Goal: Task Accomplishment & Management: Manage account settings

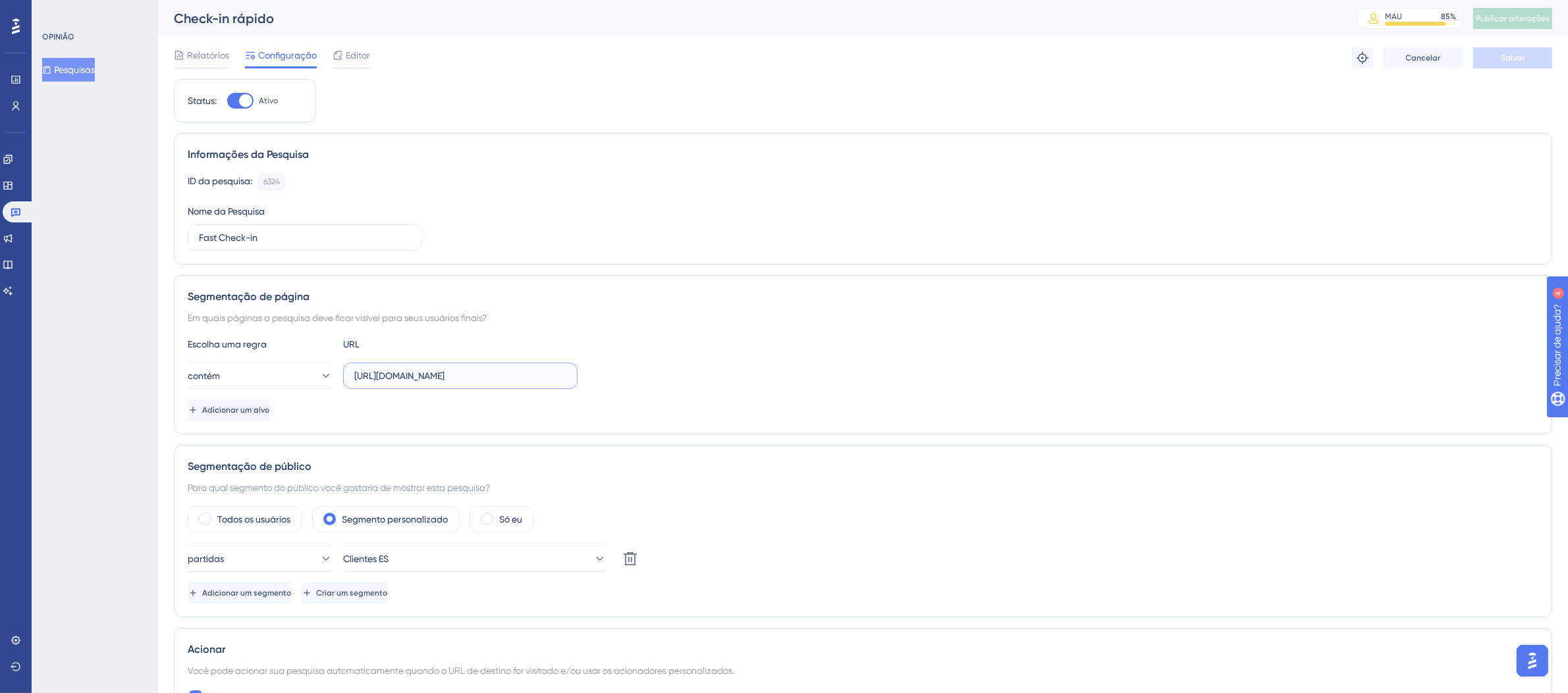
click at [480, 383] on input "[URL][DOMAIN_NAME]" at bounding box center [460, 376] width 212 height 15
click at [512, 377] on input "[URL][DOMAIN_NAME]" at bounding box center [460, 376] width 212 height 15
click at [522, 375] on input "[URL][DOMAIN_NAME]" at bounding box center [460, 376] width 212 height 15
drag, startPoint x: 522, startPoint y: 375, endPoint x: 318, endPoint y: 364, distance: 204.3
click at [318, 364] on div "contém [URL][DOMAIN_NAME]" at bounding box center [382, 376] width 390 height 27
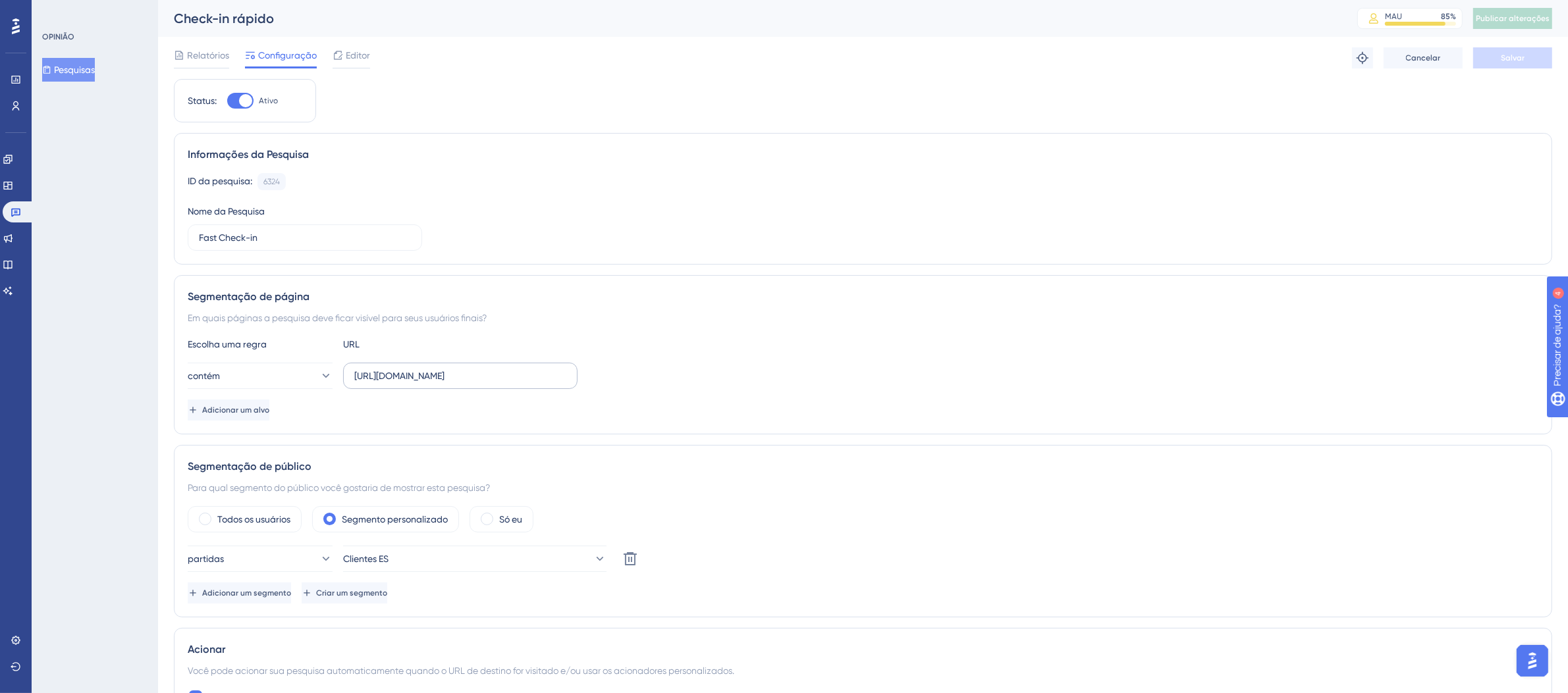
click at [477, 368] on label "[URL][DOMAIN_NAME]" at bounding box center [460, 376] width 234 height 27
click at [477, 369] on input "[URL][DOMAIN_NAME]" at bounding box center [460, 376] width 212 height 15
click at [475, 377] on input "[URL][DOMAIN_NAME]" at bounding box center [460, 376] width 212 height 15
click at [506, 381] on input "[URL][DOMAIN_NAME]" at bounding box center [460, 376] width 212 height 15
drag, startPoint x: 528, startPoint y: 379, endPoint x: 435, endPoint y: 388, distance: 93.4
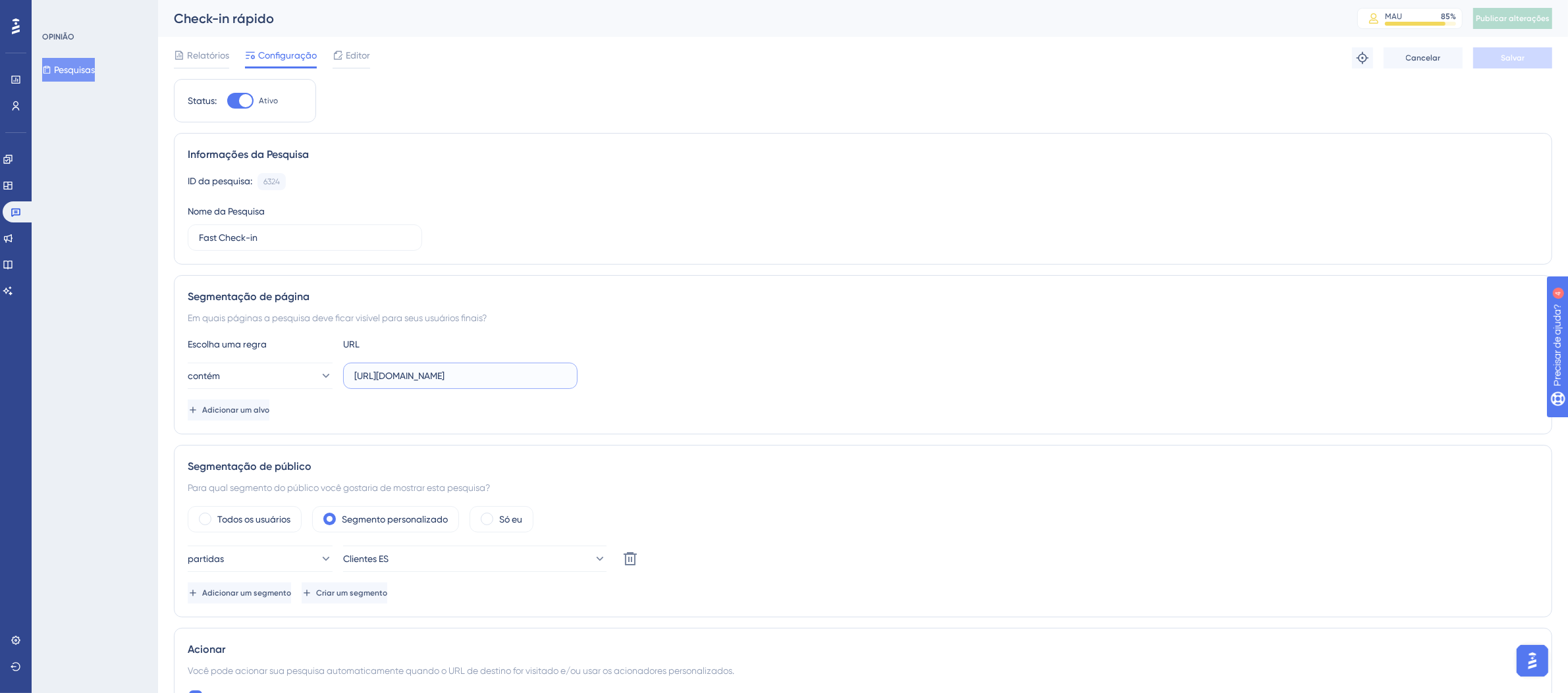
click at [315, 379] on div "contém [URL][DOMAIN_NAME]" at bounding box center [382, 376] width 390 height 27
click at [541, 377] on input "[URL][DOMAIN_NAME]" at bounding box center [460, 376] width 212 height 15
drag, startPoint x: 522, startPoint y: 375, endPoint x: 591, endPoint y: 384, distance: 69.6
click at [591, 384] on div "contém [URL][DOMAIN_NAME]" at bounding box center [863, 376] width 1351 height 27
type input "[URL][DOMAIN_NAME]"
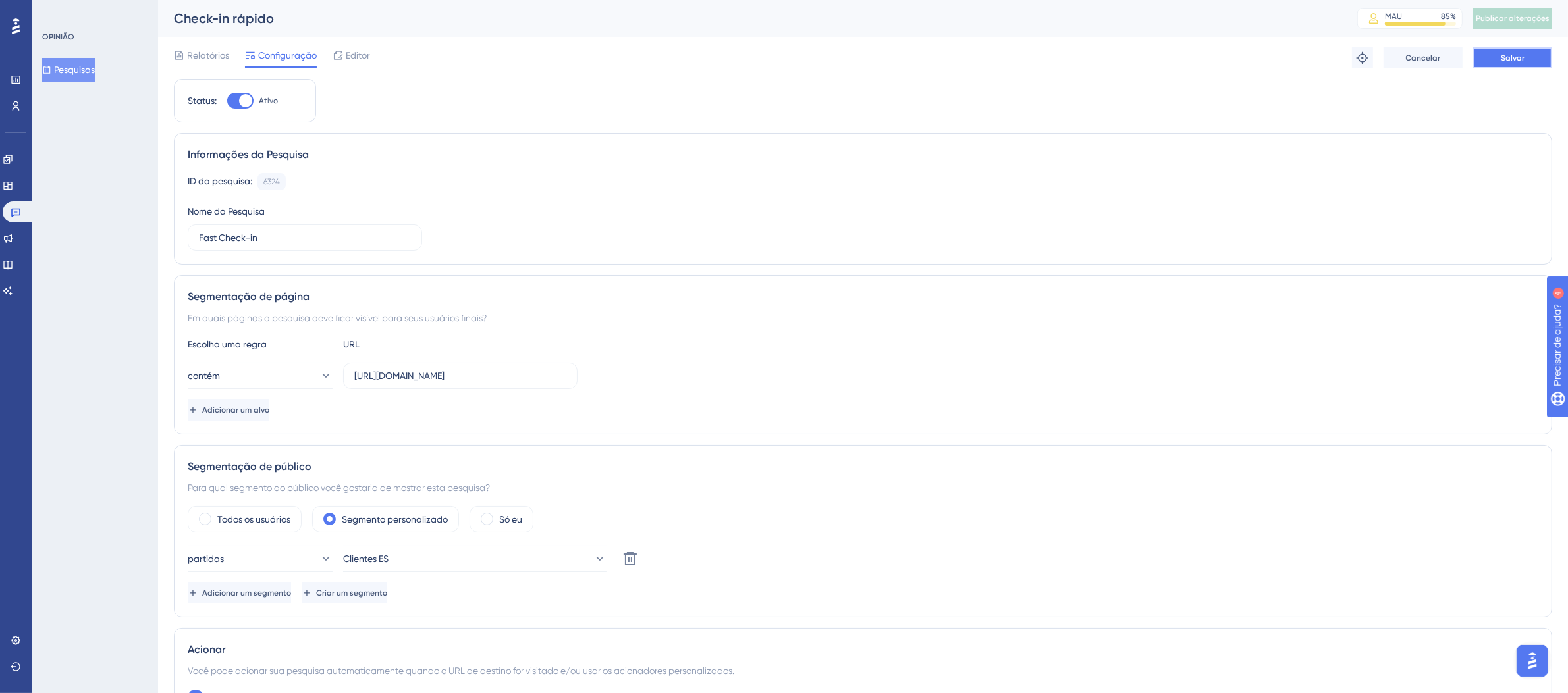
click at [1531, 62] on button "Salvar" at bounding box center [1513, 58] width 79 height 21
click at [410, 27] on icon at bounding box center [408, 24] width 13 height 13
click at [376, 374] on input "[URL][DOMAIN_NAME]" at bounding box center [460, 376] width 212 height 15
drag, startPoint x: 356, startPoint y: 377, endPoint x: 570, endPoint y: 381, distance: 214.0
click at [570, 381] on label "[URL][DOMAIN_NAME]" at bounding box center [460, 376] width 234 height 27
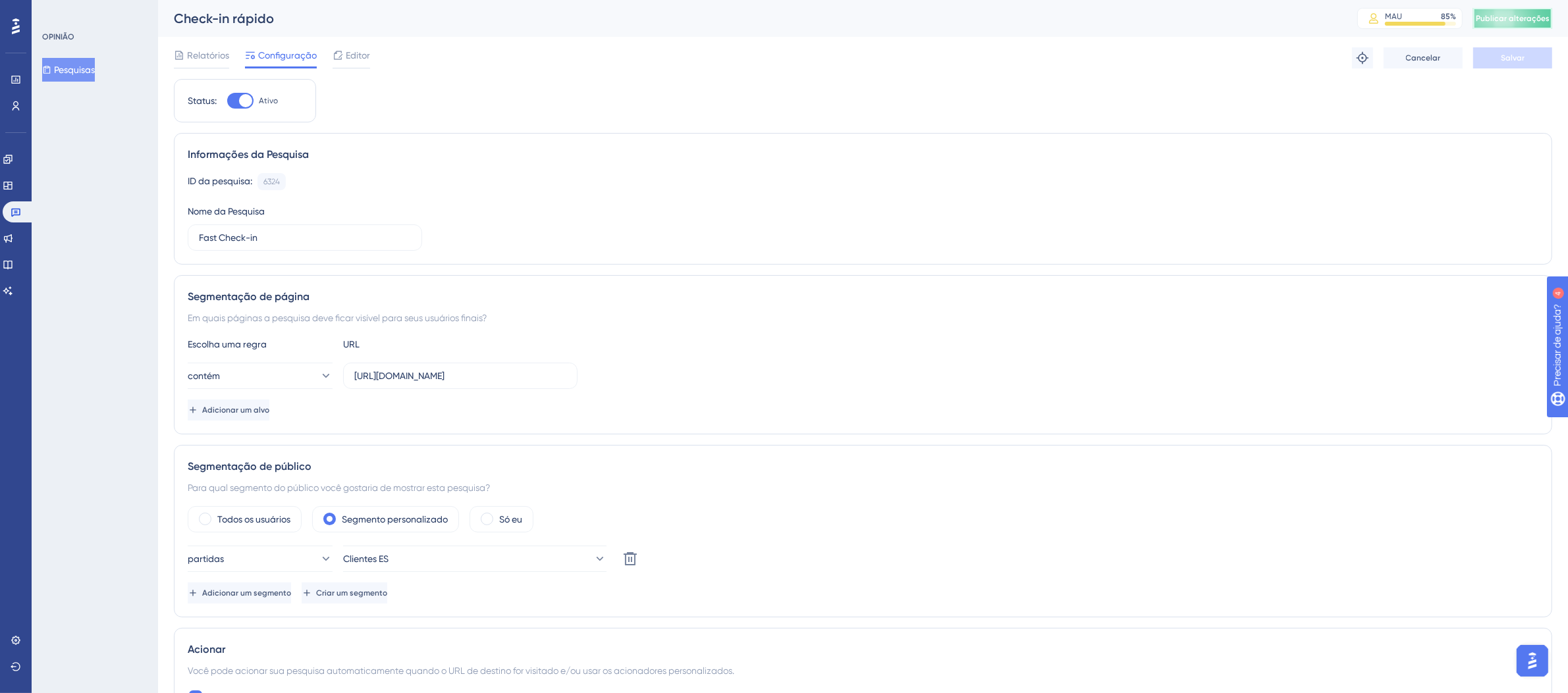
click at [1515, 23] on span "Publicar alterações" at bounding box center [1513, 18] width 73 height 10
click at [414, 25] on div "Check-in rápido" at bounding box center [749, 19] width 1151 height 19
click at [19, 209] on icon at bounding box center [15, 212] width 10 height 10
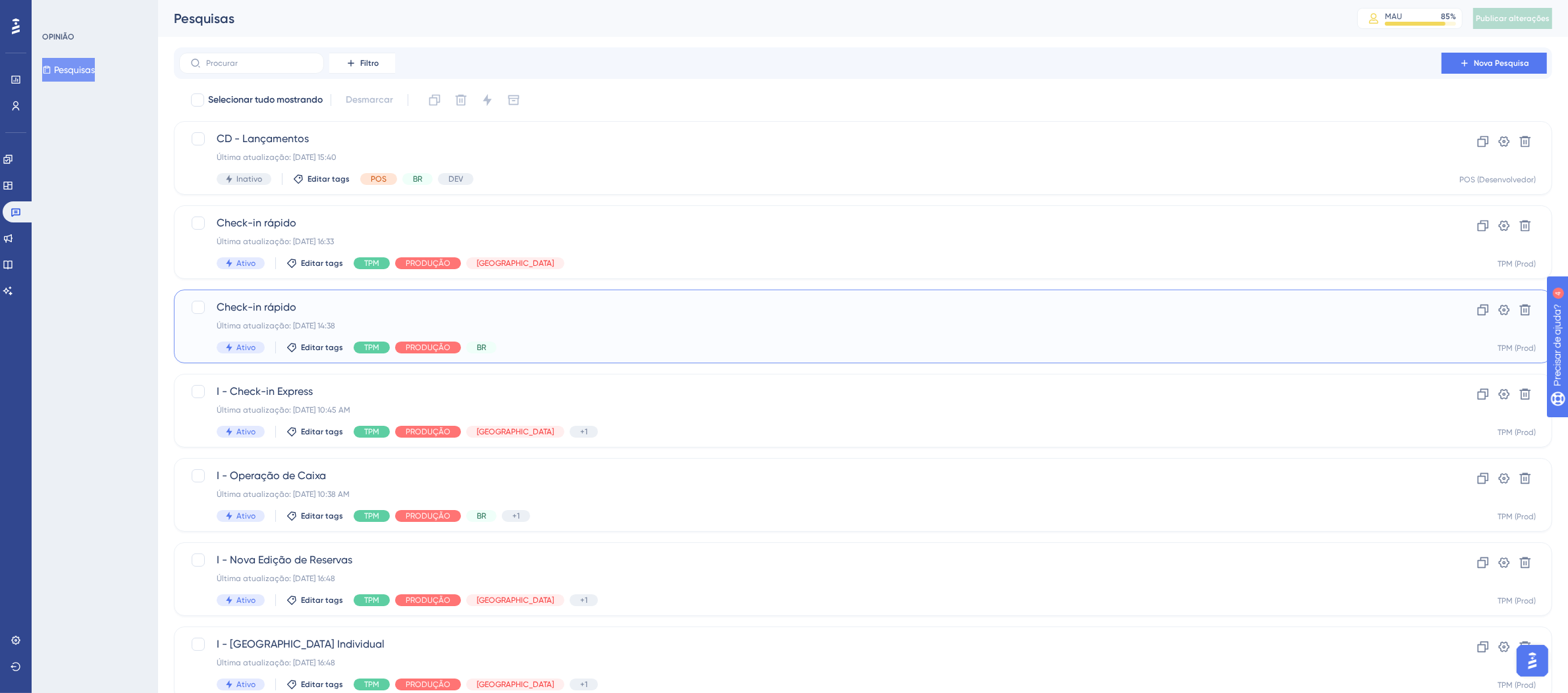
click at [610, 323] on div "Última atualização: [DATE] 14:38" at bounding box center [810, 325] width 1187 height 10
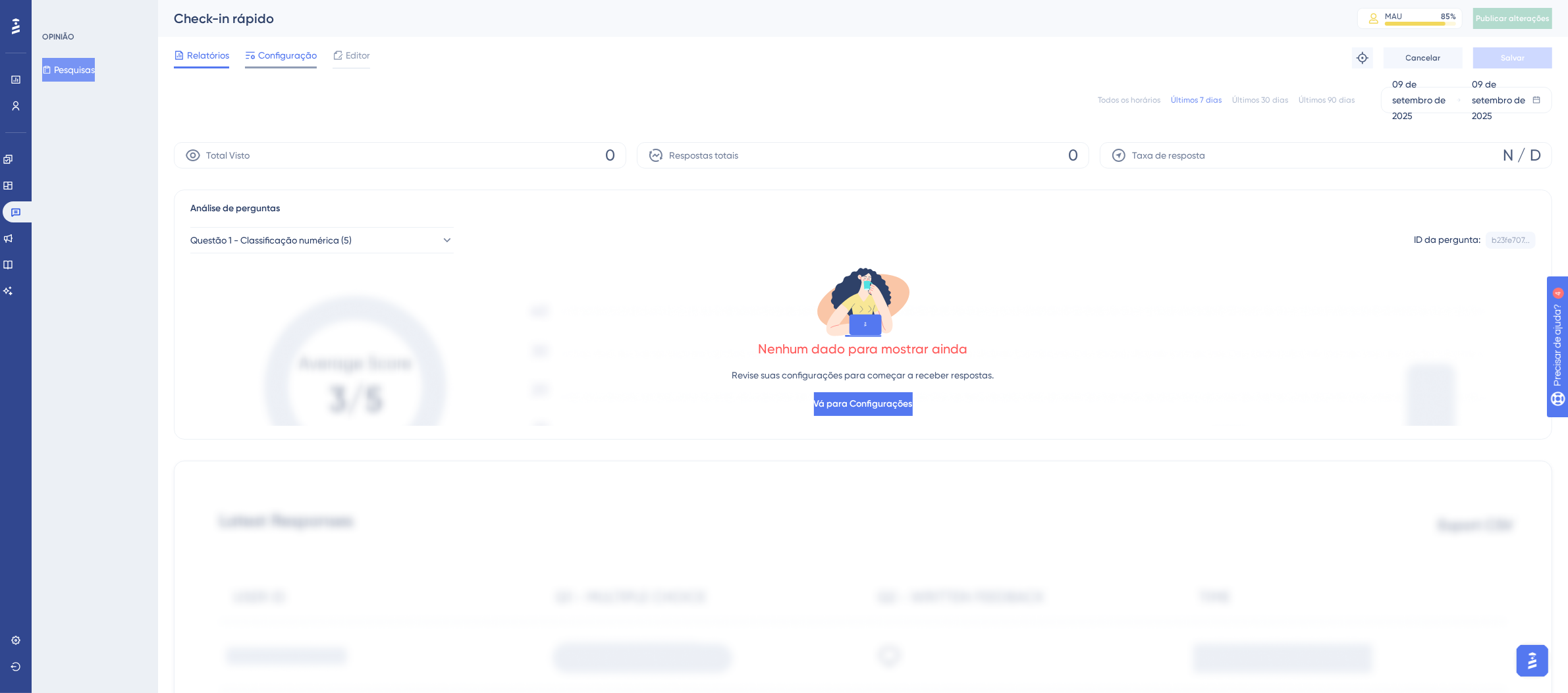
click at [274, 54] on font "Configuração" at bounding box center [287, 55] width 59 height 10
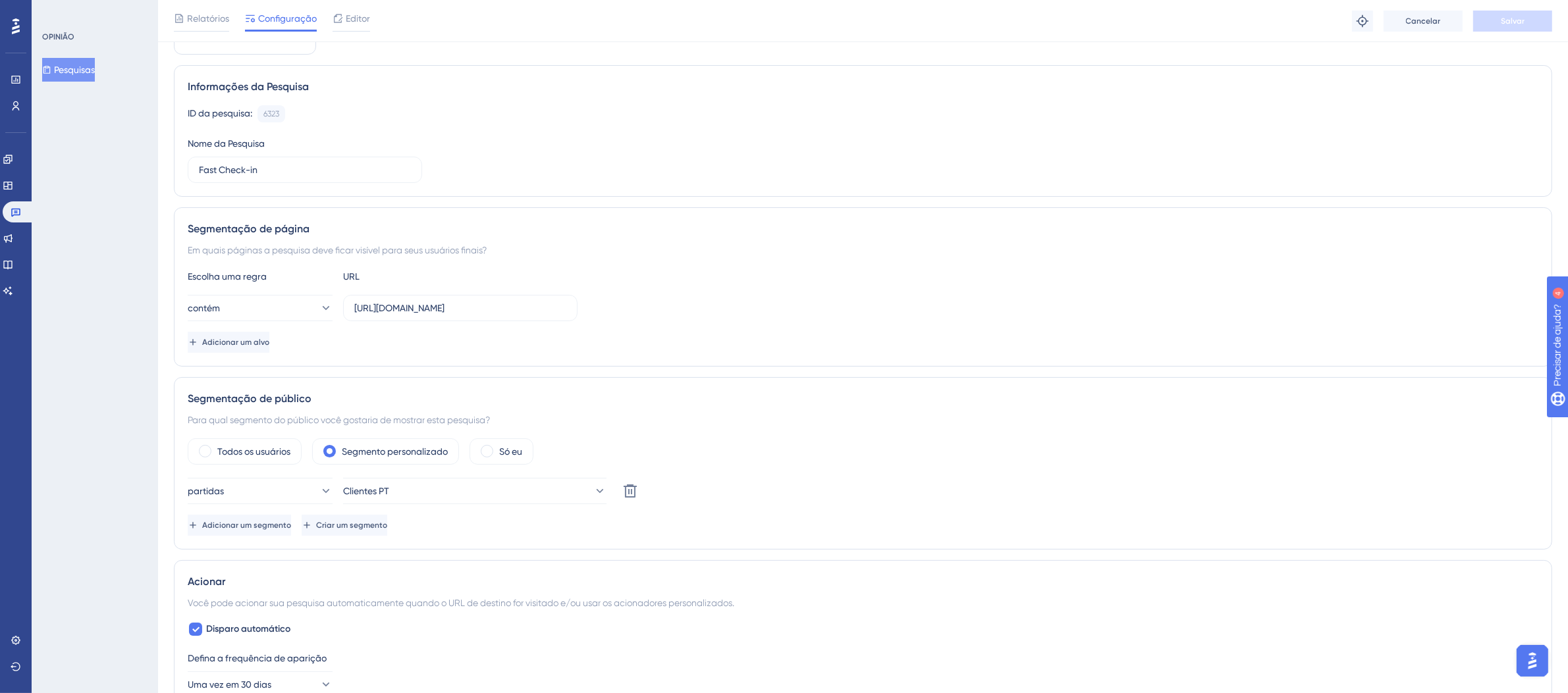
scroll to position [280, 0]
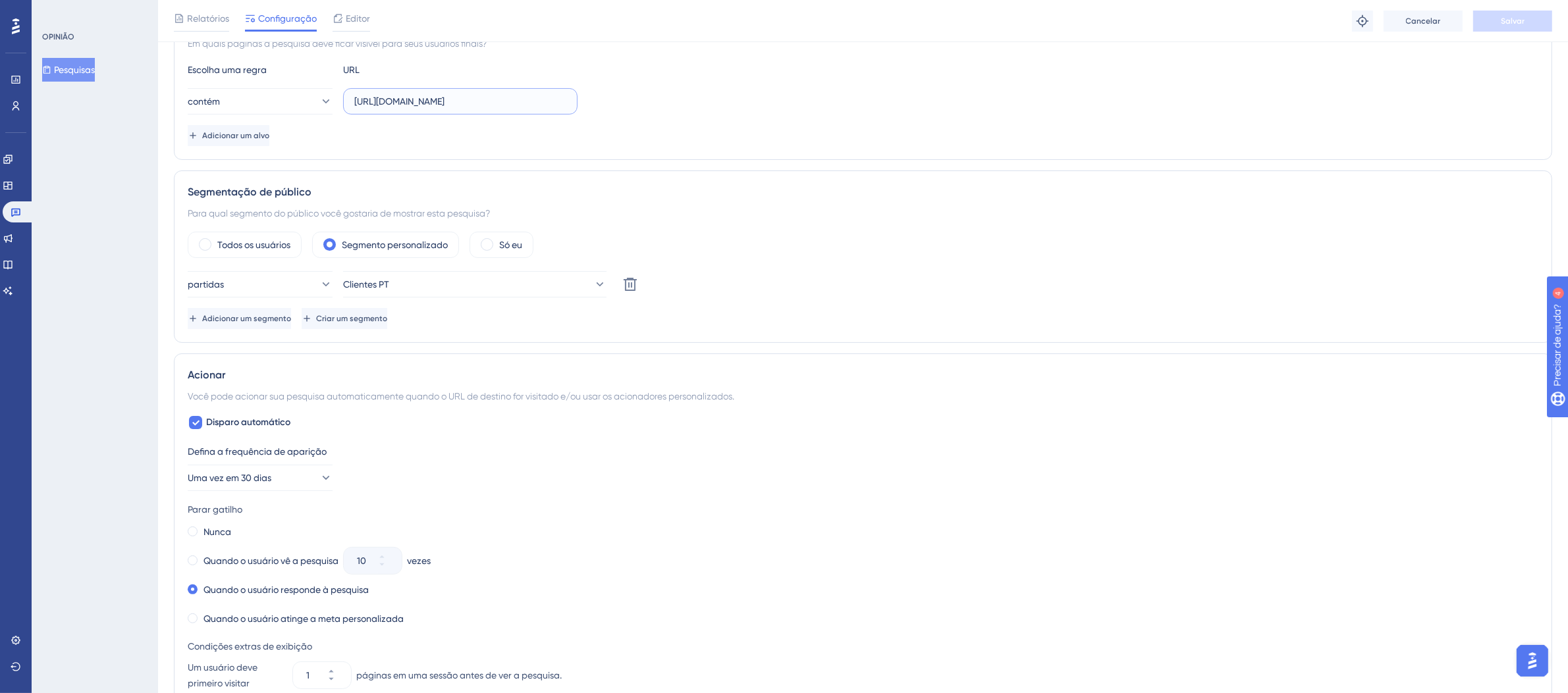
click at [542, 102] on input "[URL][DOMAIN_NAME]" at bounding box center [460, 102] width 212 height 15
drag, startPoint x: 542, startPoint y: 101, endPoint x: 286, endPoint y: 98, distance: 256.0
click at [286, 98] on div "contém [URL][DOMAIN_NAME]" at bounding box center [382, 102] width 390 height 27
paste input "guest"
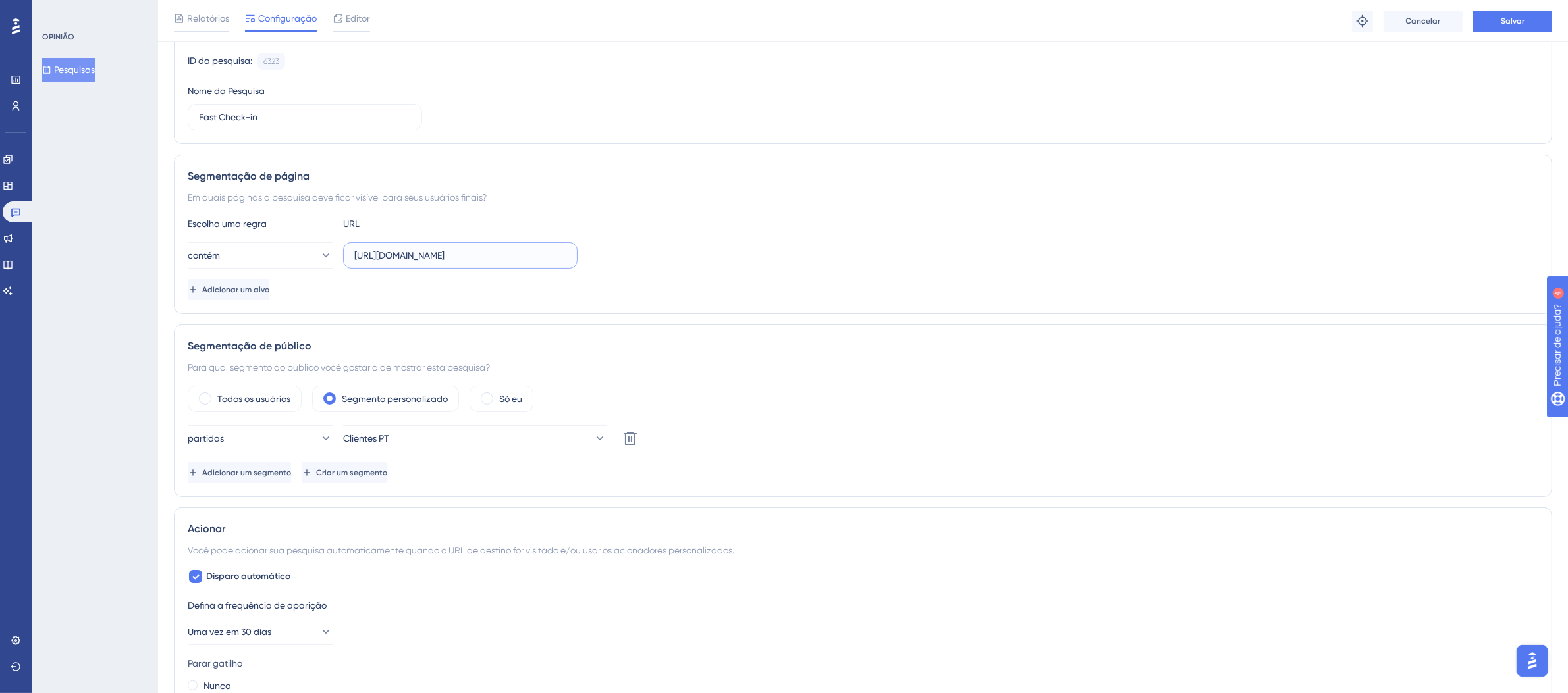
scroll to position [0, 0]
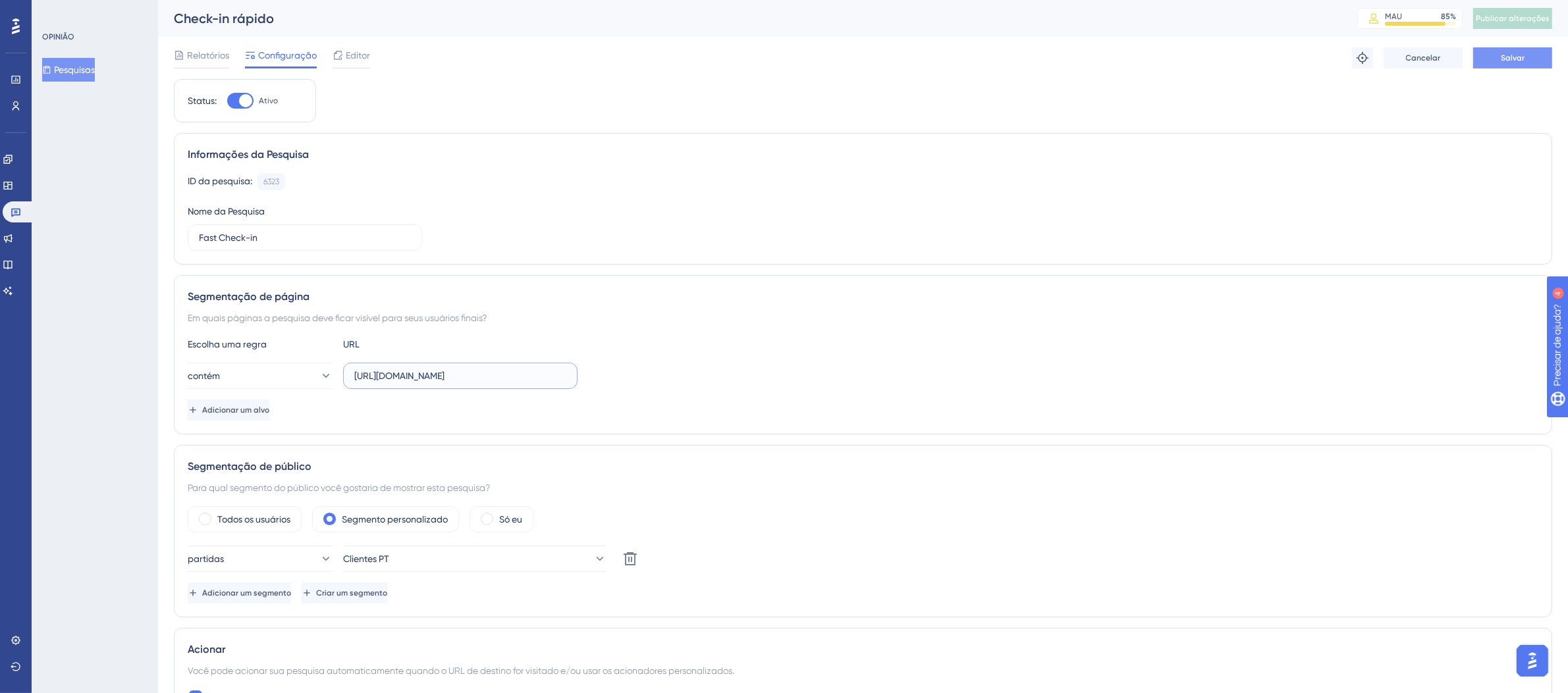
type input "[URL][DOMAIN_NAME]"
click at [1513, 57] on font "Salvar" at bounding box center [1513, 58] width 23 height 9
click at [1518, 27] on button "Publicar alterações" at bounding box center [1513, 18] width 79 height 21
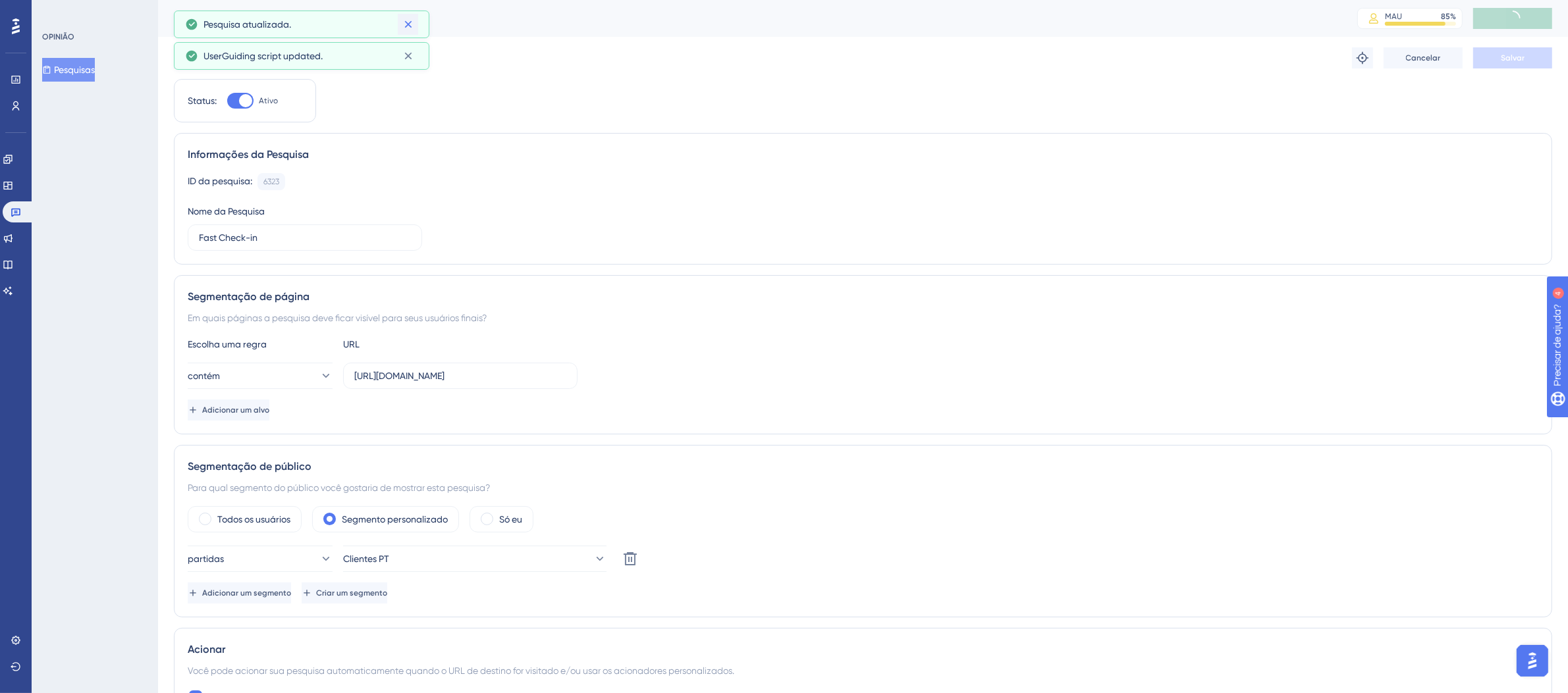
click at [408, 45] on button at bounding box center [408, 55] width 20 height 21
click at [21, 212] on link at bounding box center [18, 212] width 31 height 21
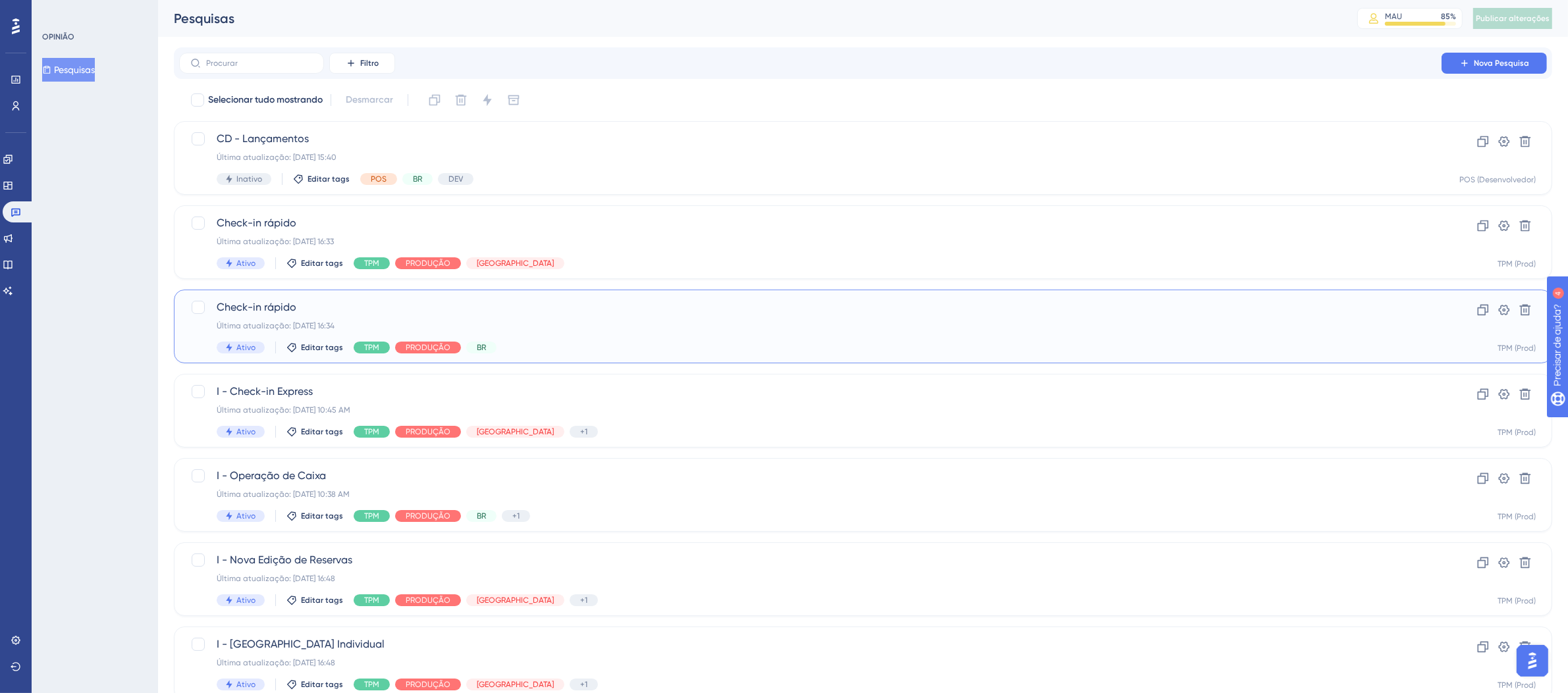
click at [540, 344] on div "Ativo Editar tags TPM PRODUÇÃO BR" at bounding box center [810, 347] width 1187 height 12
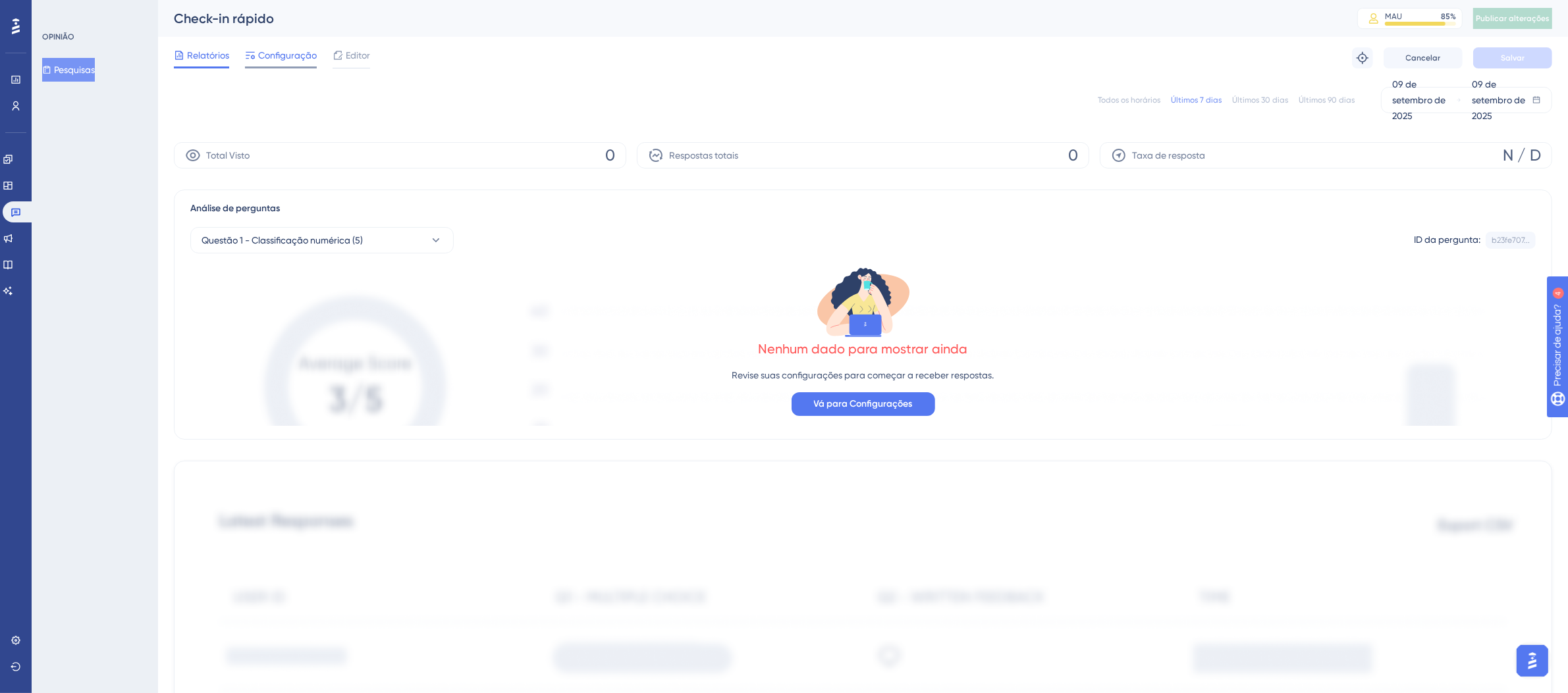
click at [301, 57] on font "Configuração" at bounding box center [287, 55] width 59 height 10
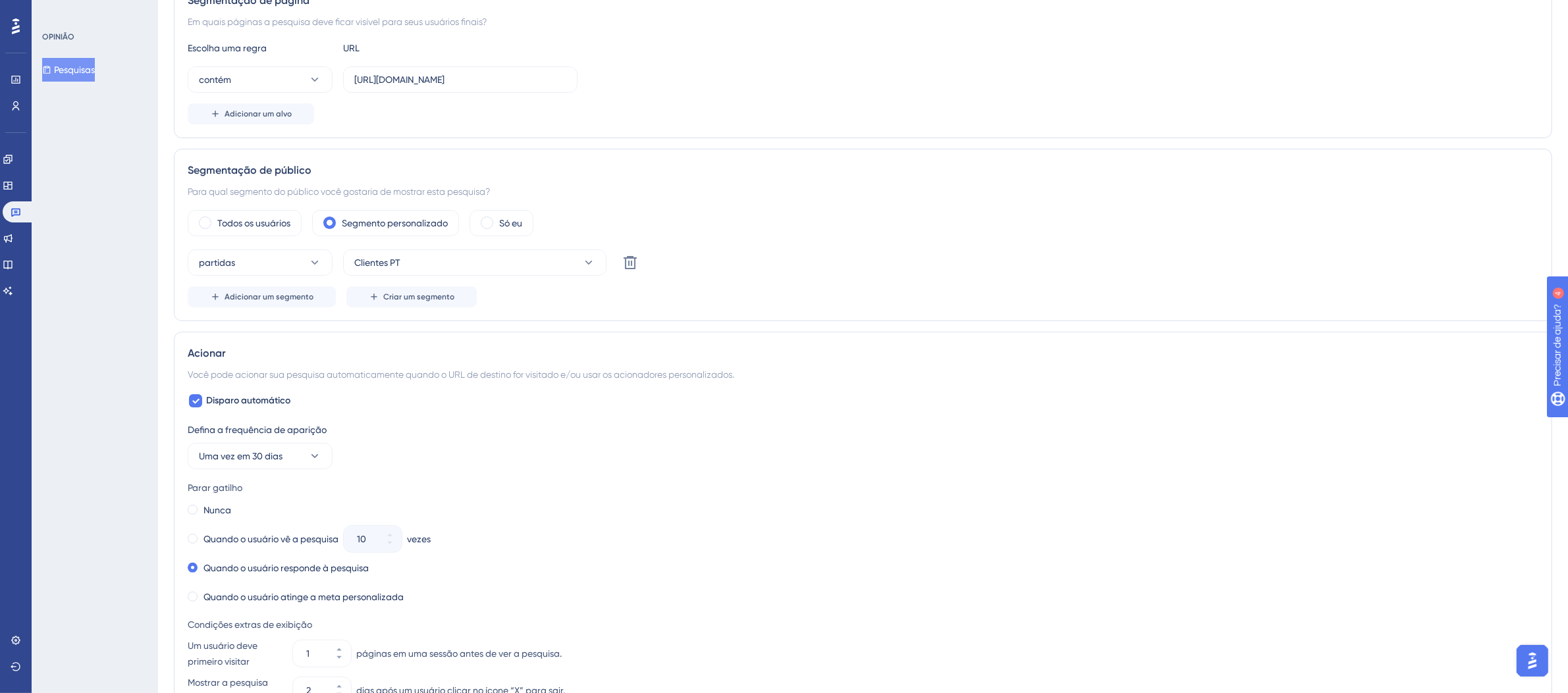
scroll to position [773, 0]
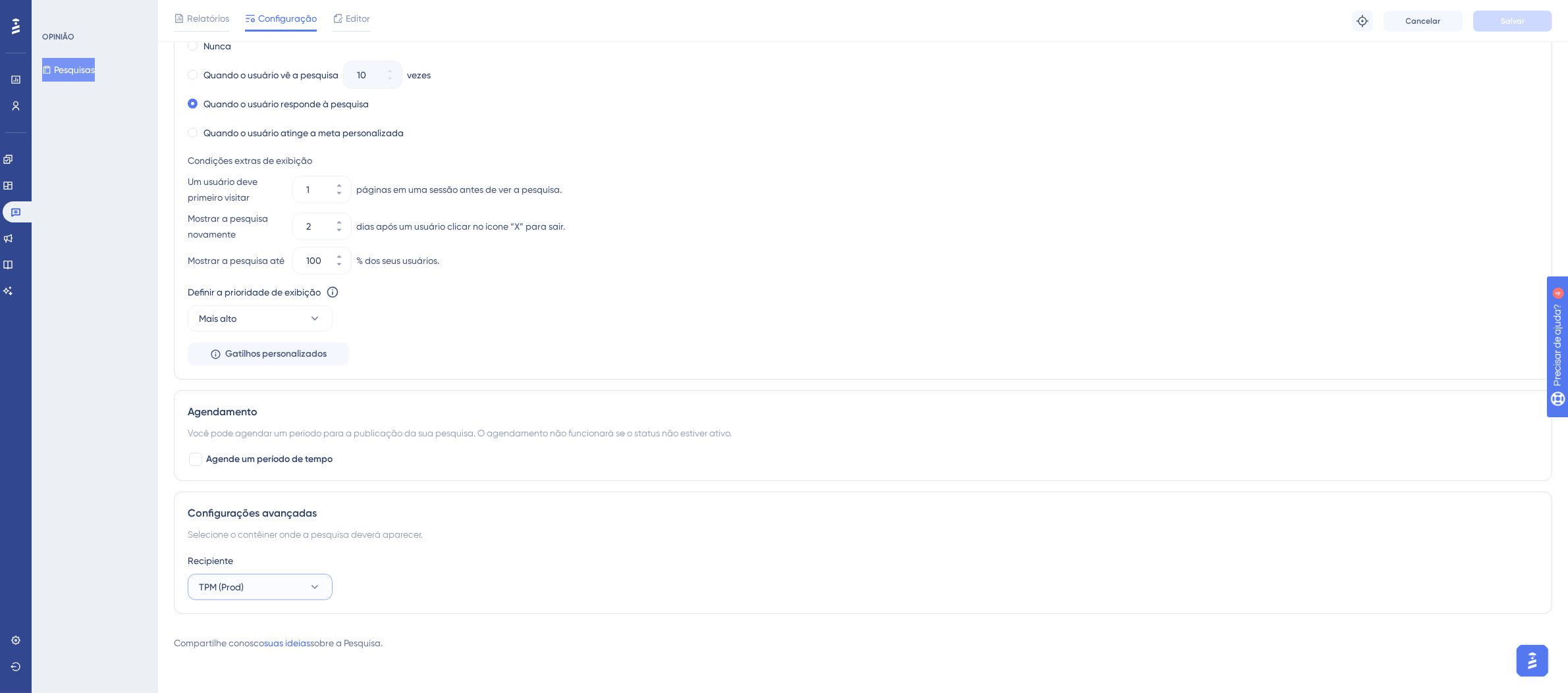
click at [297, 584] on button "TPM (Prod)" at bounding box center [260, 588] width 145 height 27
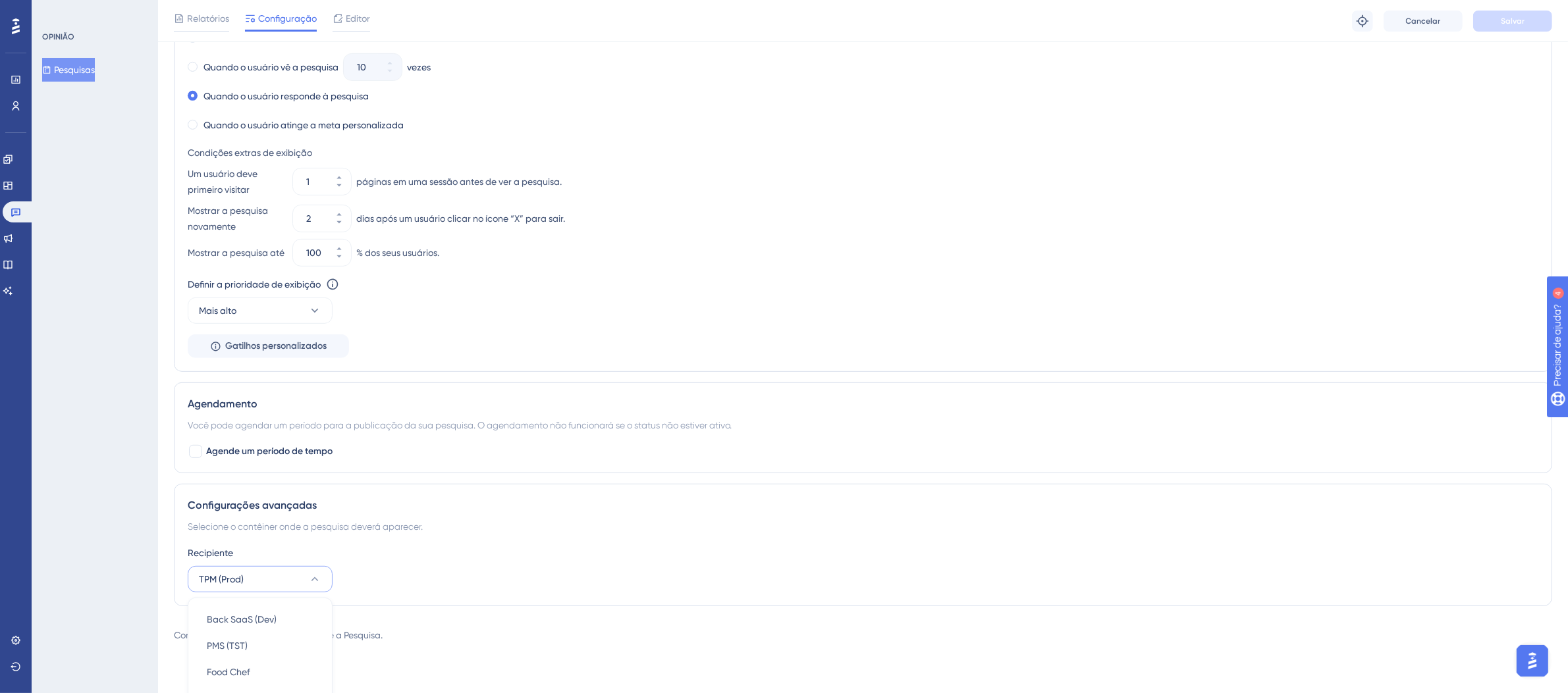
scroll to position [1103, 0]
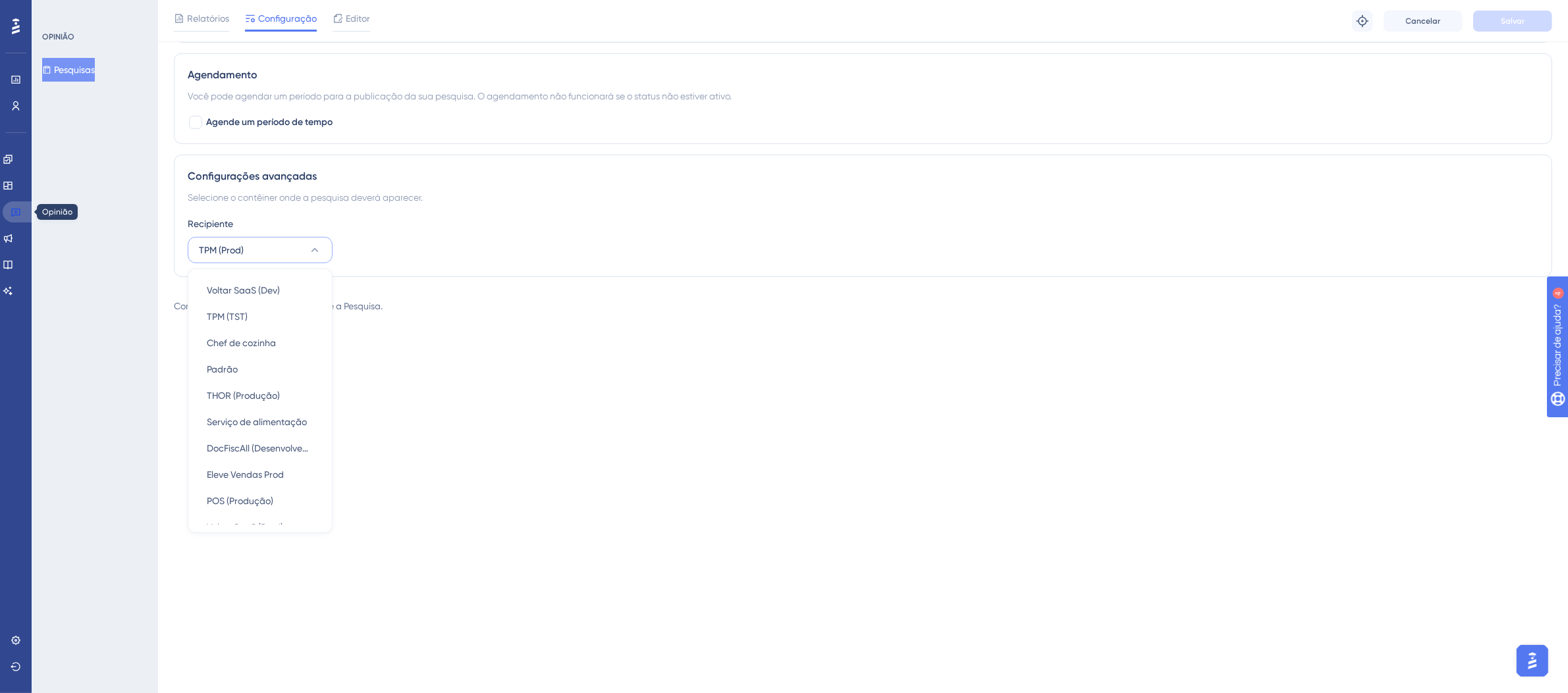
click at [18, 208] on icon at bounding box center [15, 212] width 10 height 10
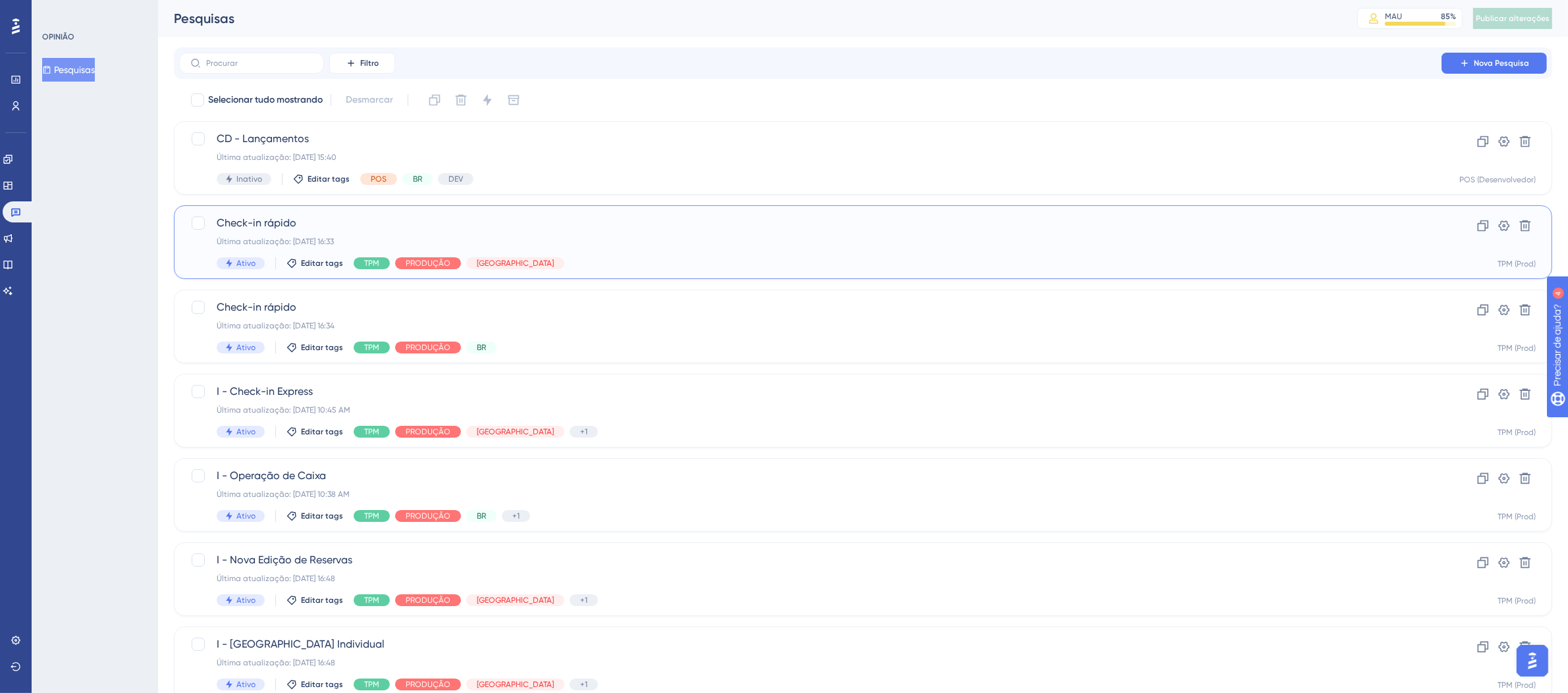
click at [828, 245] on div "Última atualização: [DATE] 16:33" at bounding box center [810, 241] width 1187 height 10
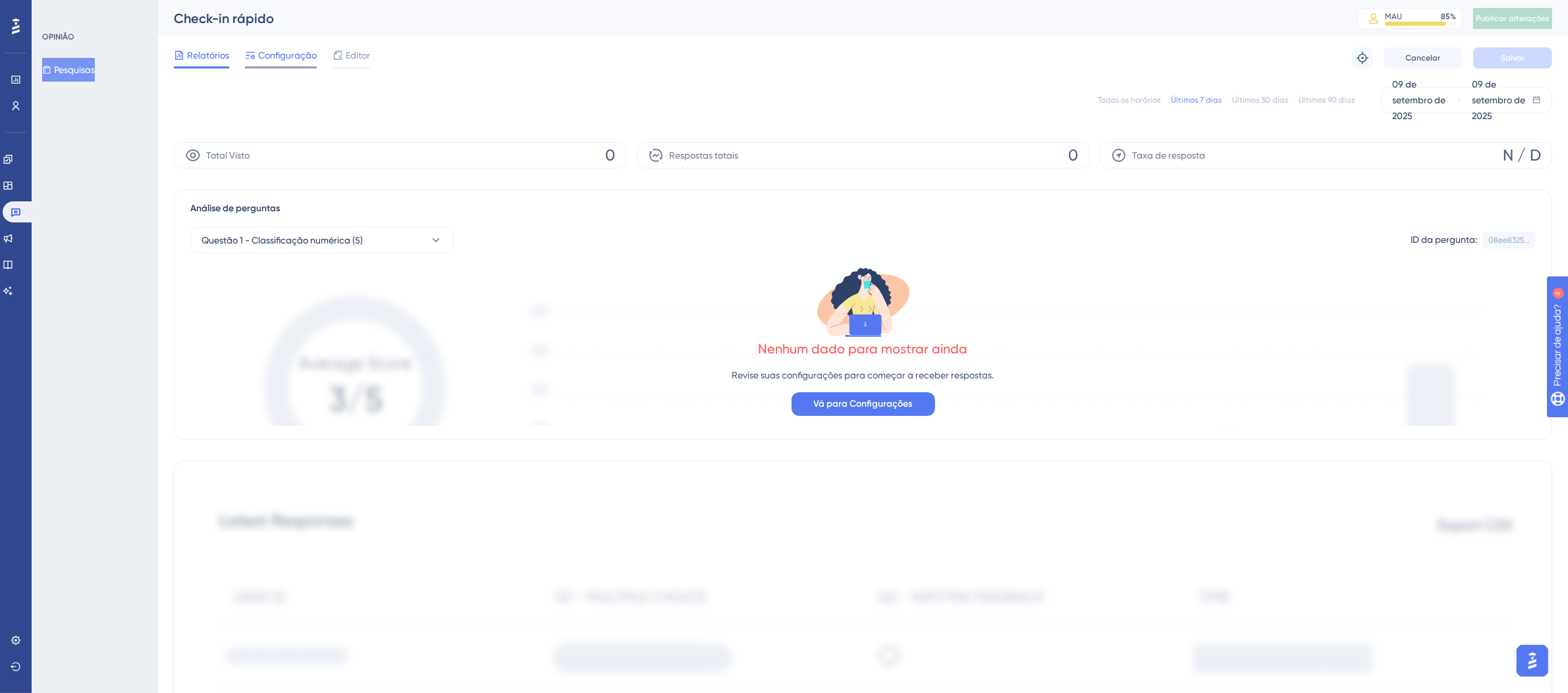
click at [310, 58] on span "Configuração" at bounding box center [287, 55] width 59 height 16
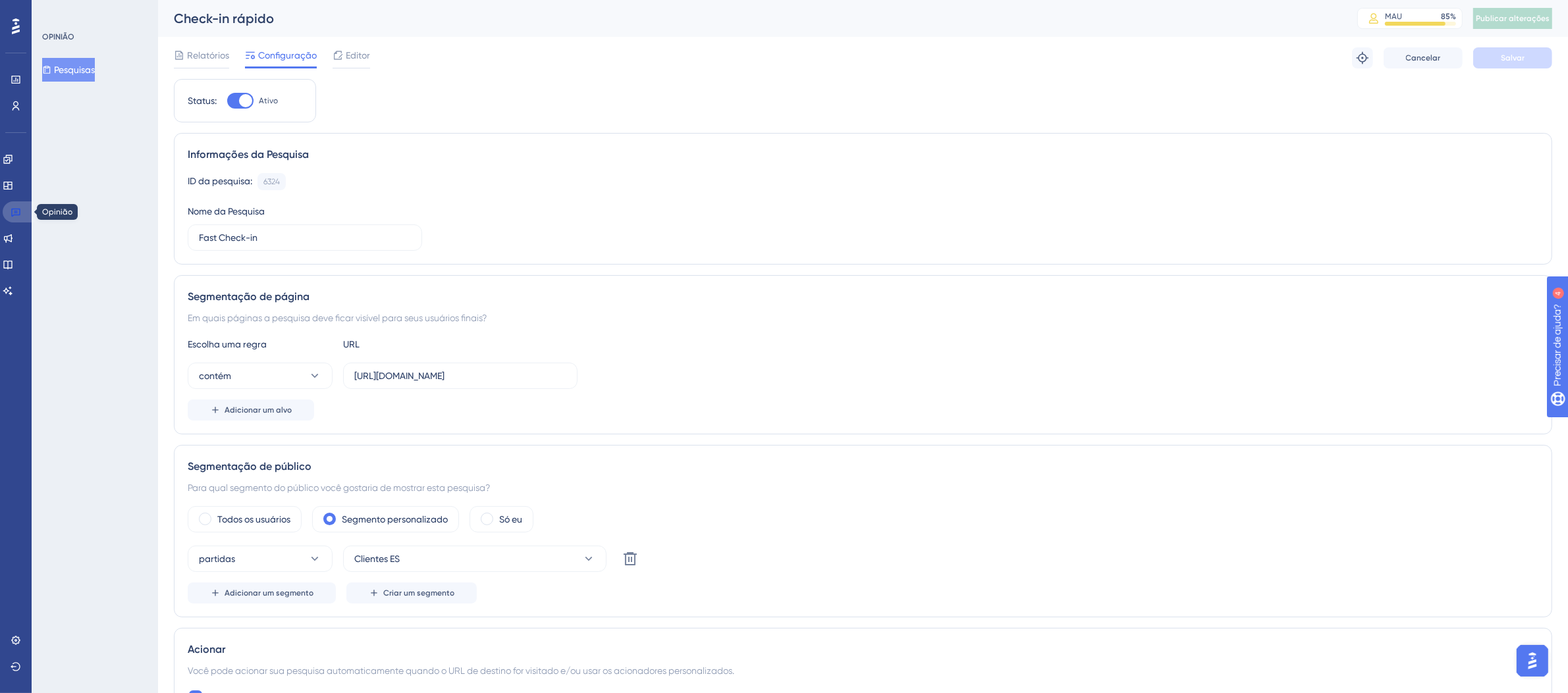
click at [17, 214] on icon at bounding box center [15, 212] width 10 height 10
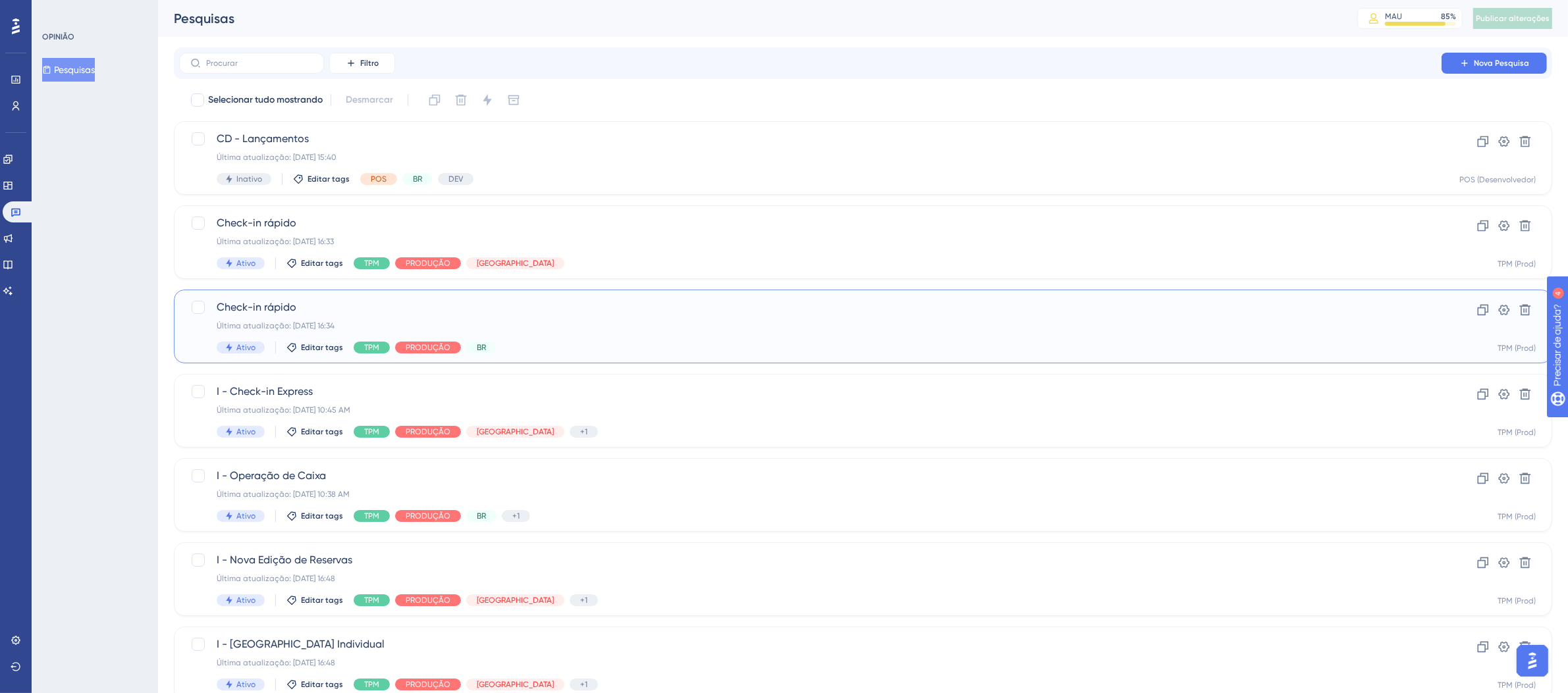
click at [747, 312] on span "Check-in rápido" at bounding box center [810, 307] width 1187 height 16
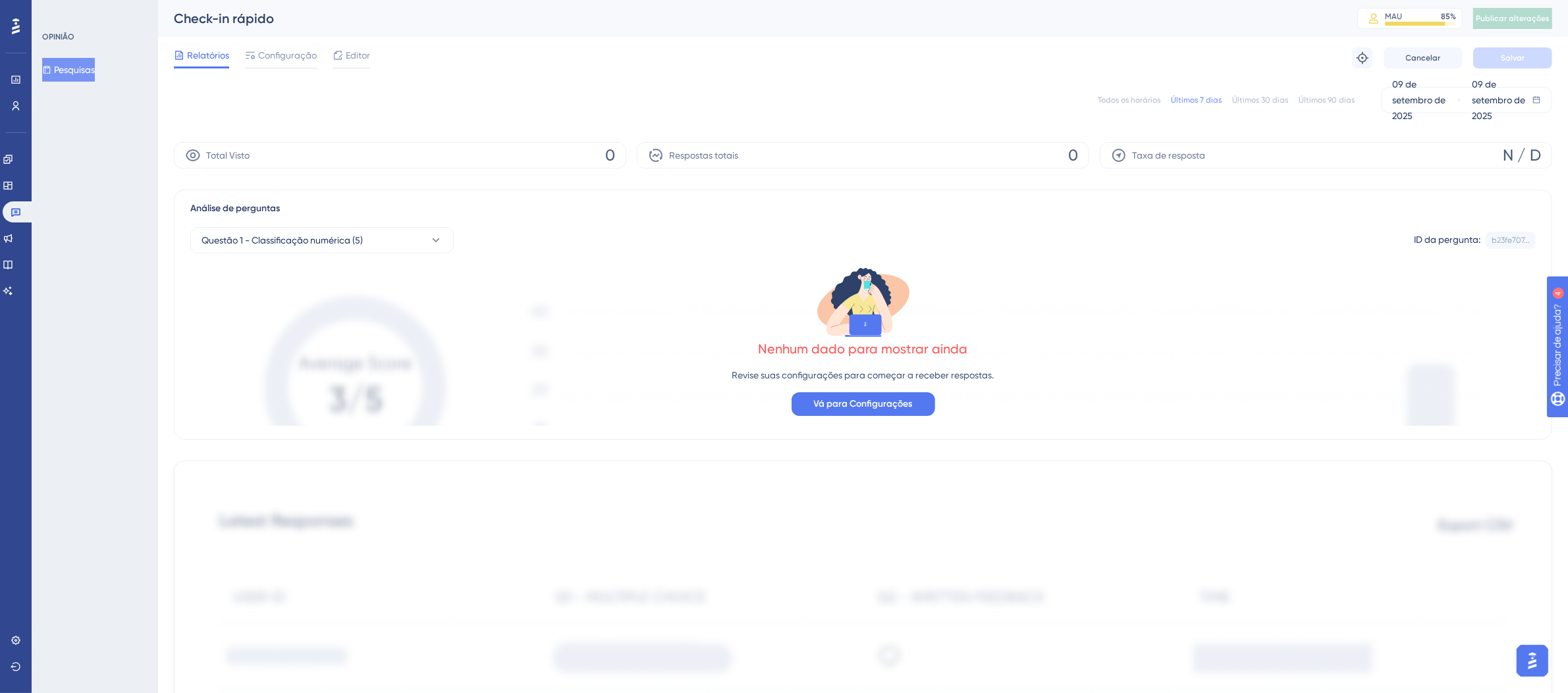
click at [291, 40] on div "Relatórios Configuração Editor Solução de problemas Cancelar Salvar" at bounding box center [863, 58] width 1379 height 42
click at [289, 45] on div "Relatórios Configuração Editor Solução de problemas Cancelar Salvar" at bounding box center [863, 58] width 1379 height 42
click at [291, 63] on div "Configuração" at bounding box center [281, 58] width 72 height 21
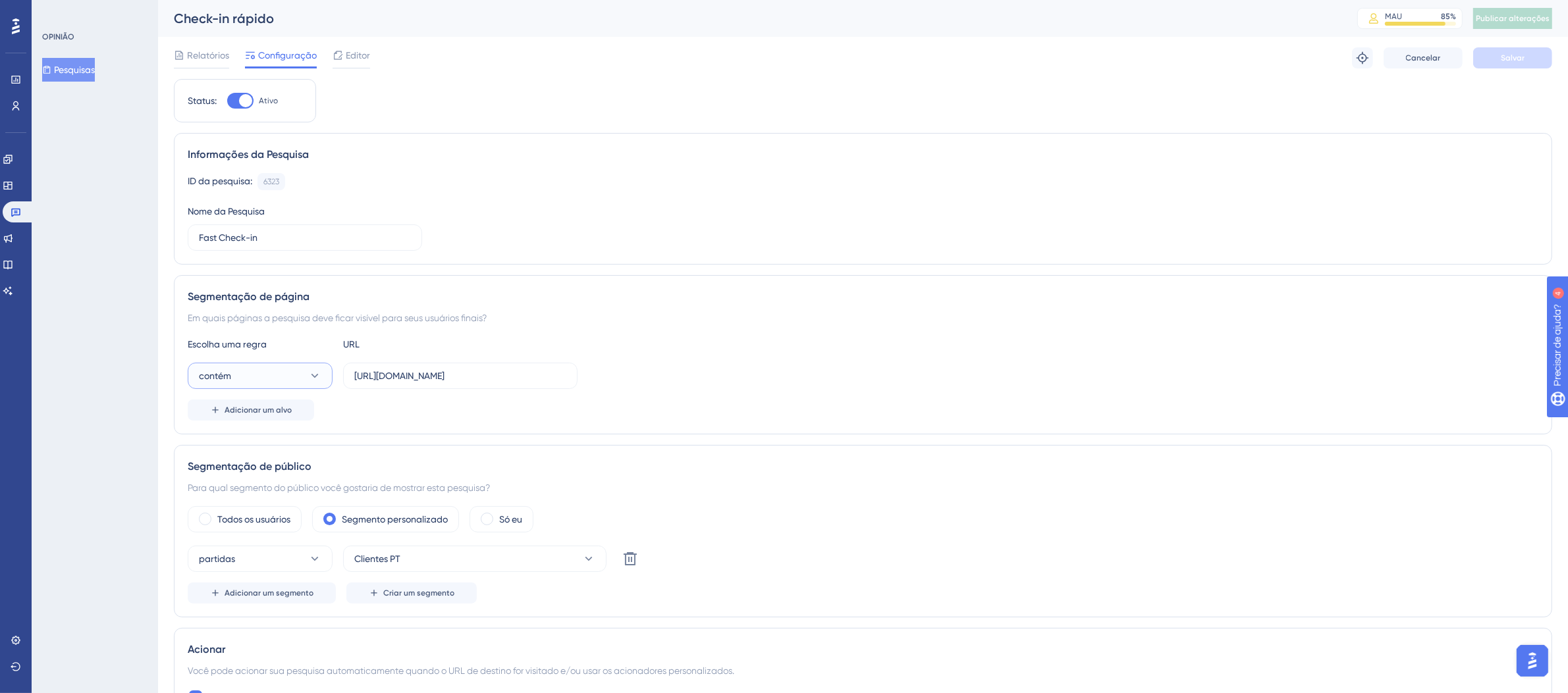
click at [318, 382] on icon at bounding box center [314, 376] width 13 height 13
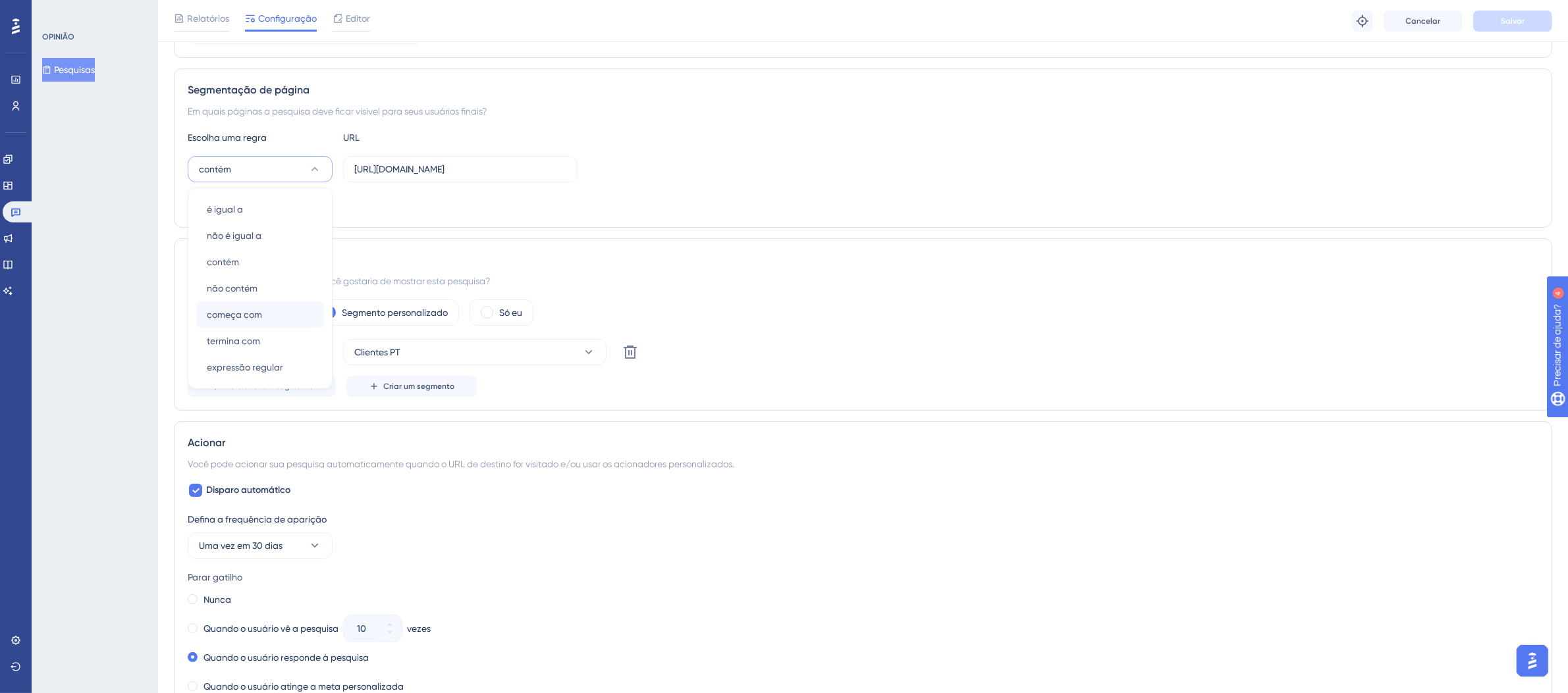
scroll to position [225, 0]
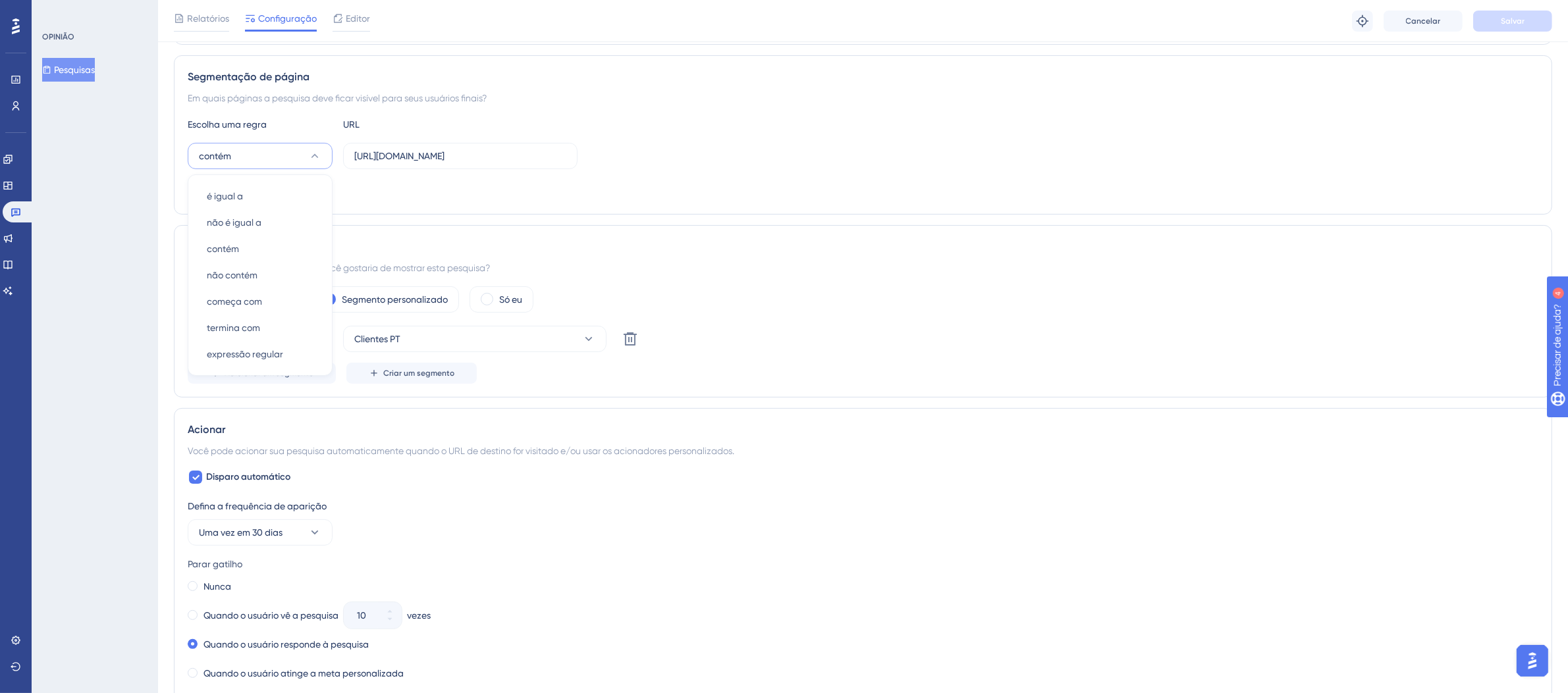
click at [800, 153] on div "contém é igual a é igual a não é igual a não é igual a contém contém não contém…" at bounding box center [863, 156] width 1351 height 27
click at [386, 161] on input "[URL][DOMAIN_NAME]" at bounding box center [460, 155] width 212 height 15
click at [429, 153] on input "[URL][DOMAIN_NAME]" at bounding box center [460, 155] width 212 height 15
drag, startPoint x: 353, startPoint y: 160, endPoint x: 628, endPoint y: 157, distance: 275.0
click at [620, 158] on div "contém https://fastcheckin.totvshotelaria.com/guest" at bounding box center [863, 156] width 1351 height 27
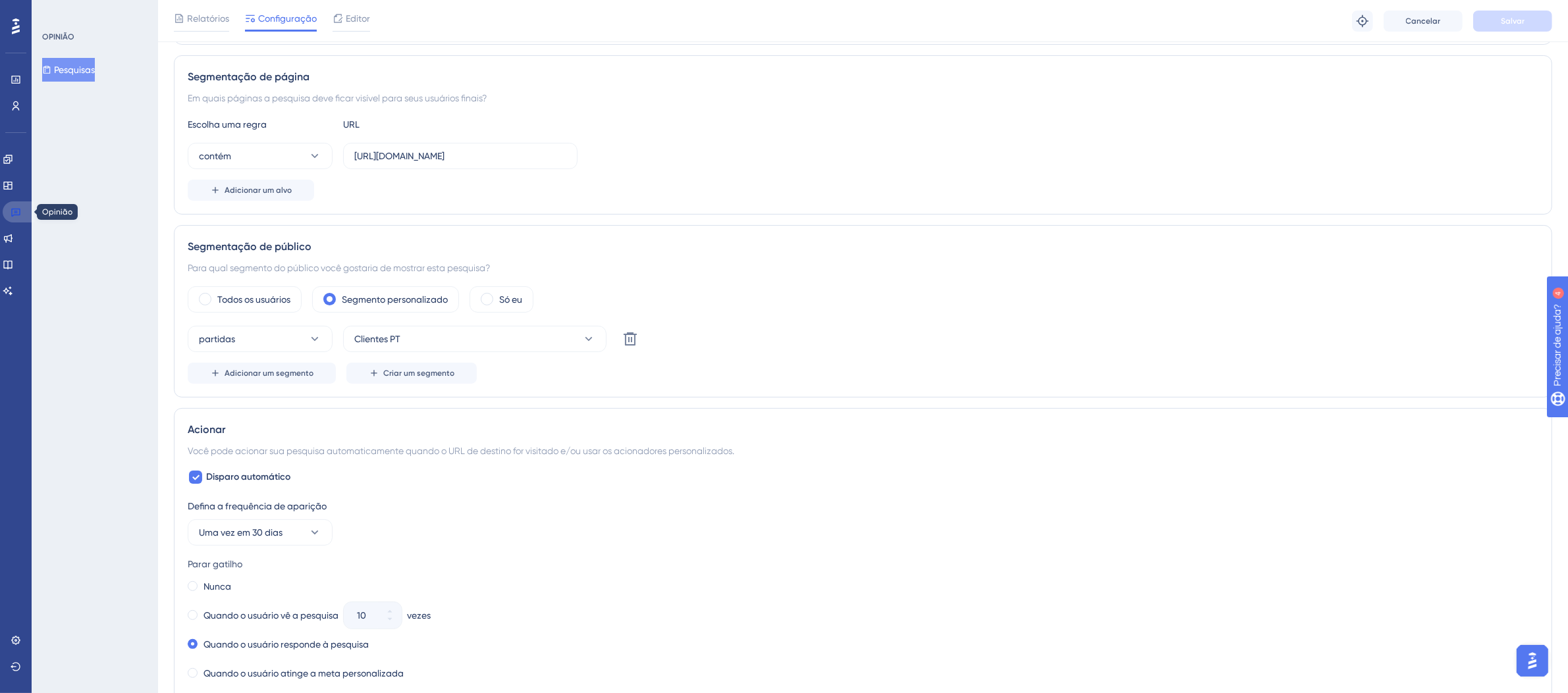
click at [15, 212] on icon at bounding box center [15, 212] width 10 height 10
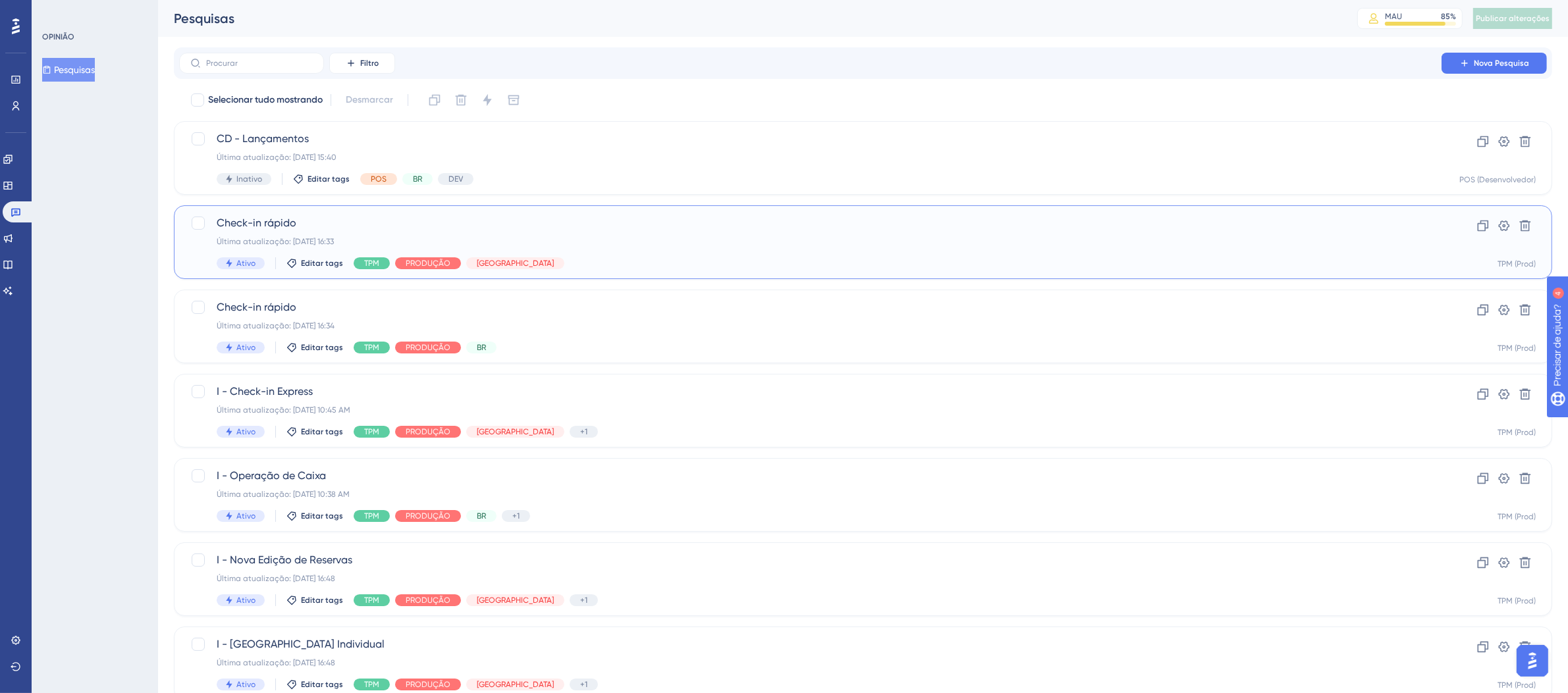
click at [935, 251] on div "Check-in rápido Última atualização: 09 de set. de 2025 16:33 Ativo Editar tags …" at bounding box center [810, 242] width 1187 height 54
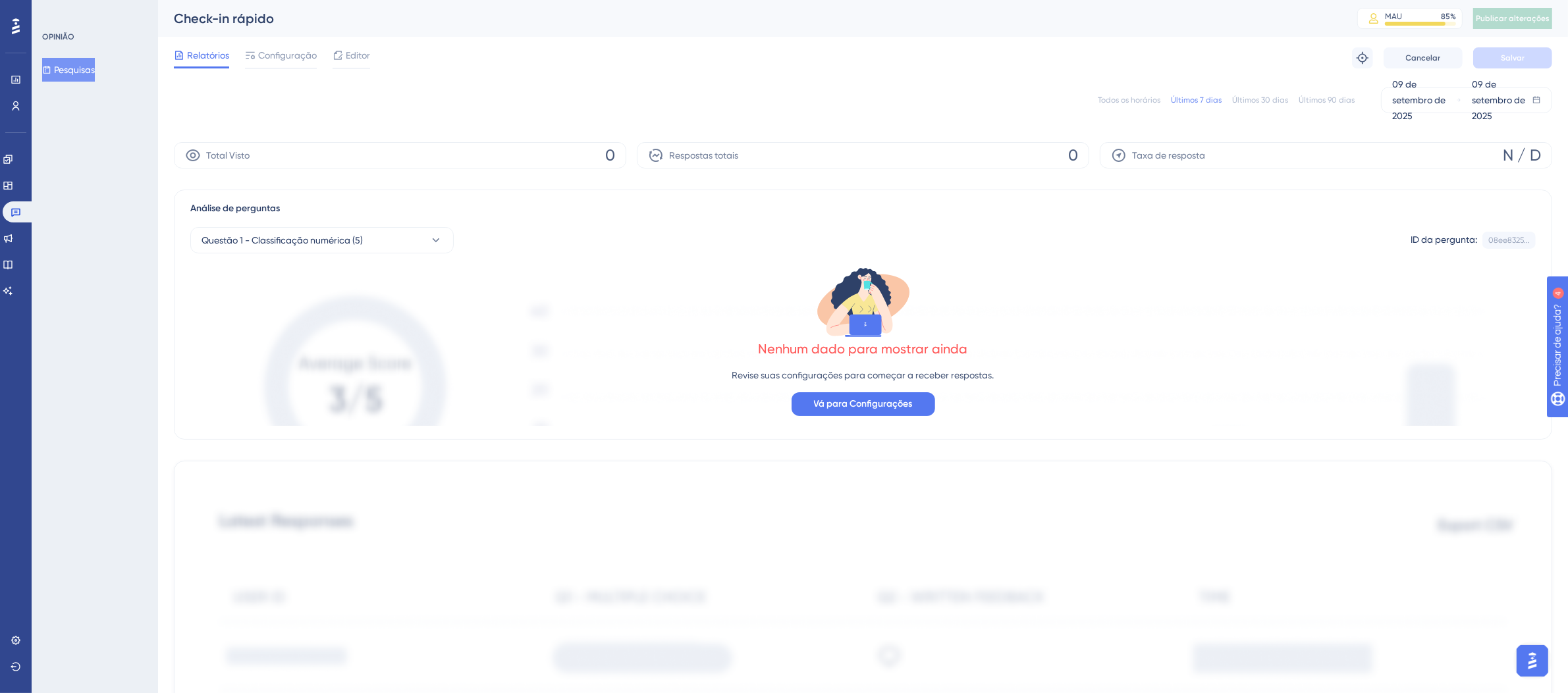
click at [1139, 107] on div "Todos os horários Últimos 7 dias Últimos 30 dias Últimos 90 dias 09 de setembro…" at bounding box center [863, 100] width 1379 height 27
click at [1139, 104] on div "Todos os horários" at bounding box center [1129, 99] width 63 height 10
click at [9, 215] on link at bounding box center [18, 212] width 31 height 21
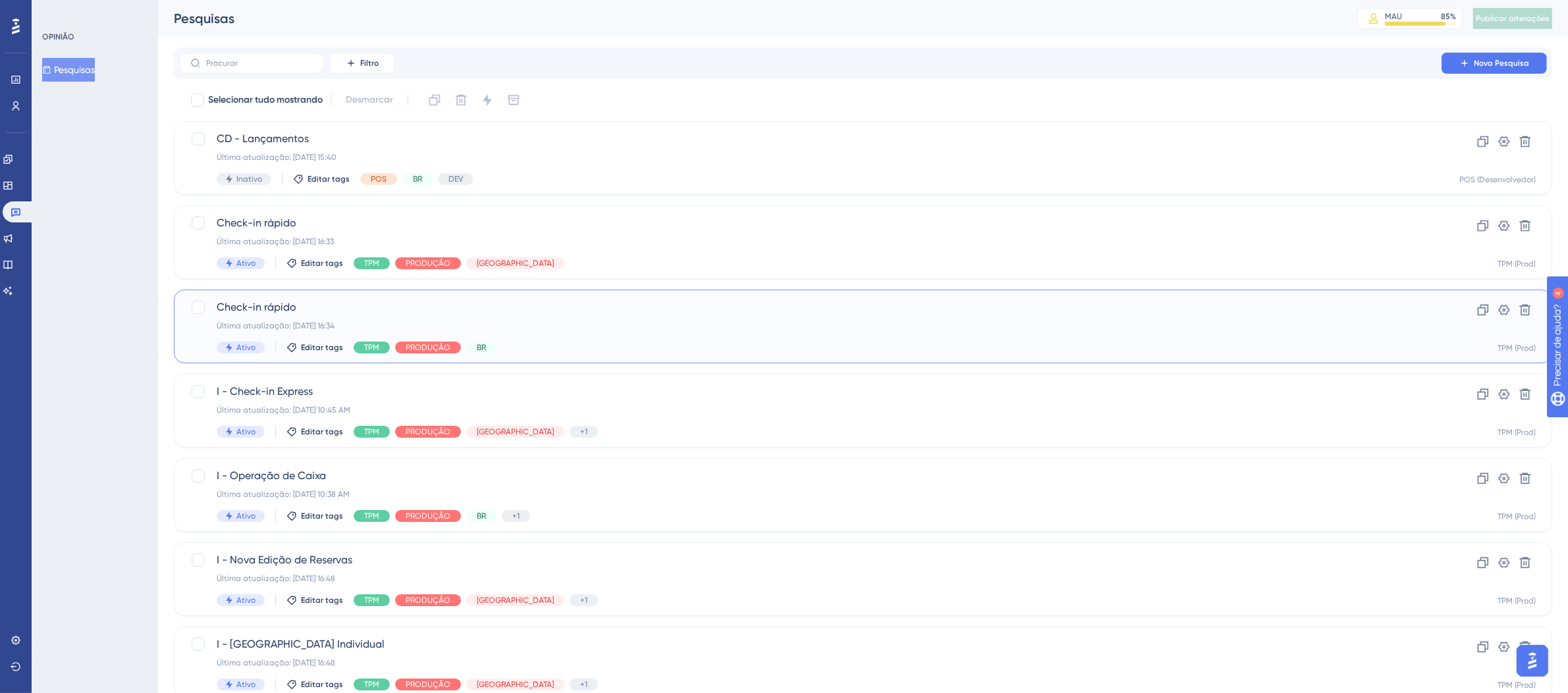
click at [578, 313] on span "Check-in rápido" at bounding box center [810, 307] width 1187 height 16
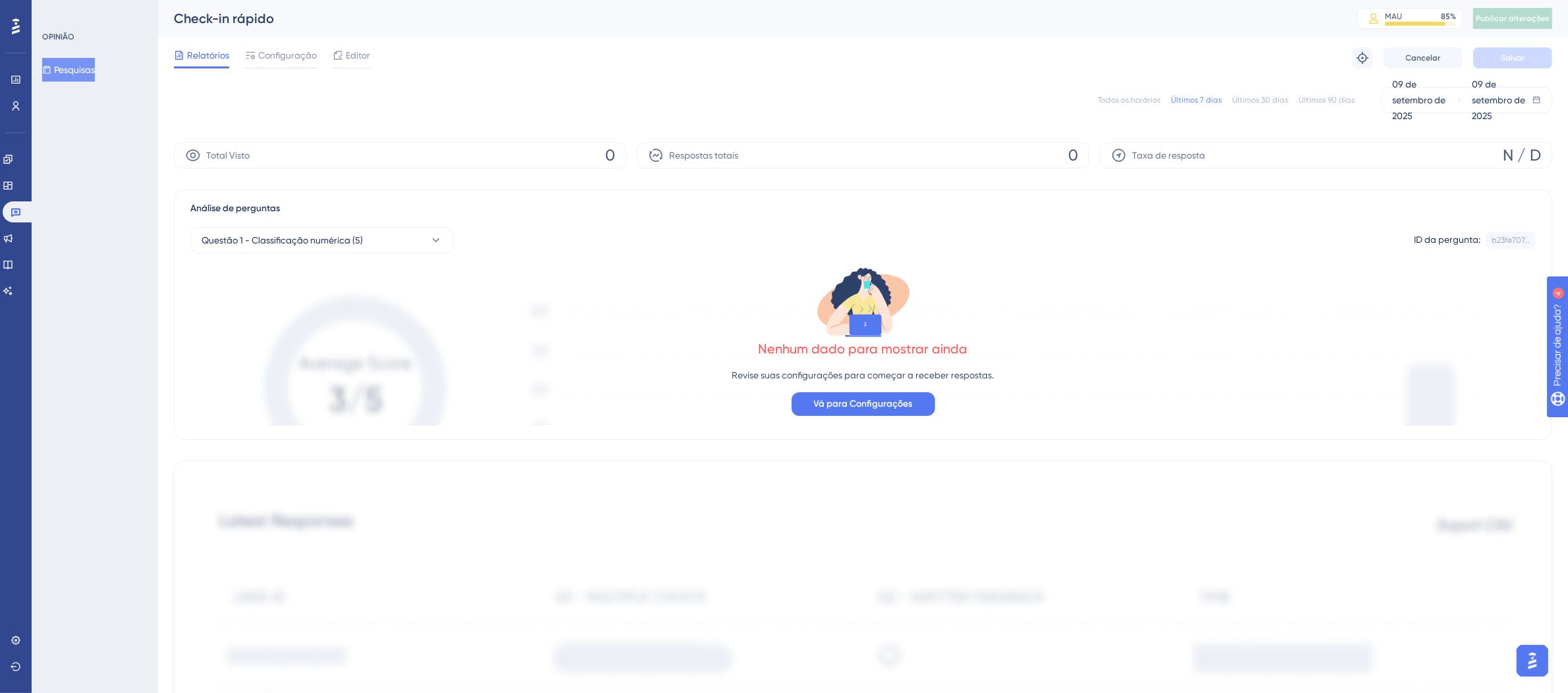
click at [1136, 101] on font "Todos os horários" at bounding box center [1129, 100] width 63 height 9
click at [9, 209] on link at bounding box center [18, 212] width 31 height 21
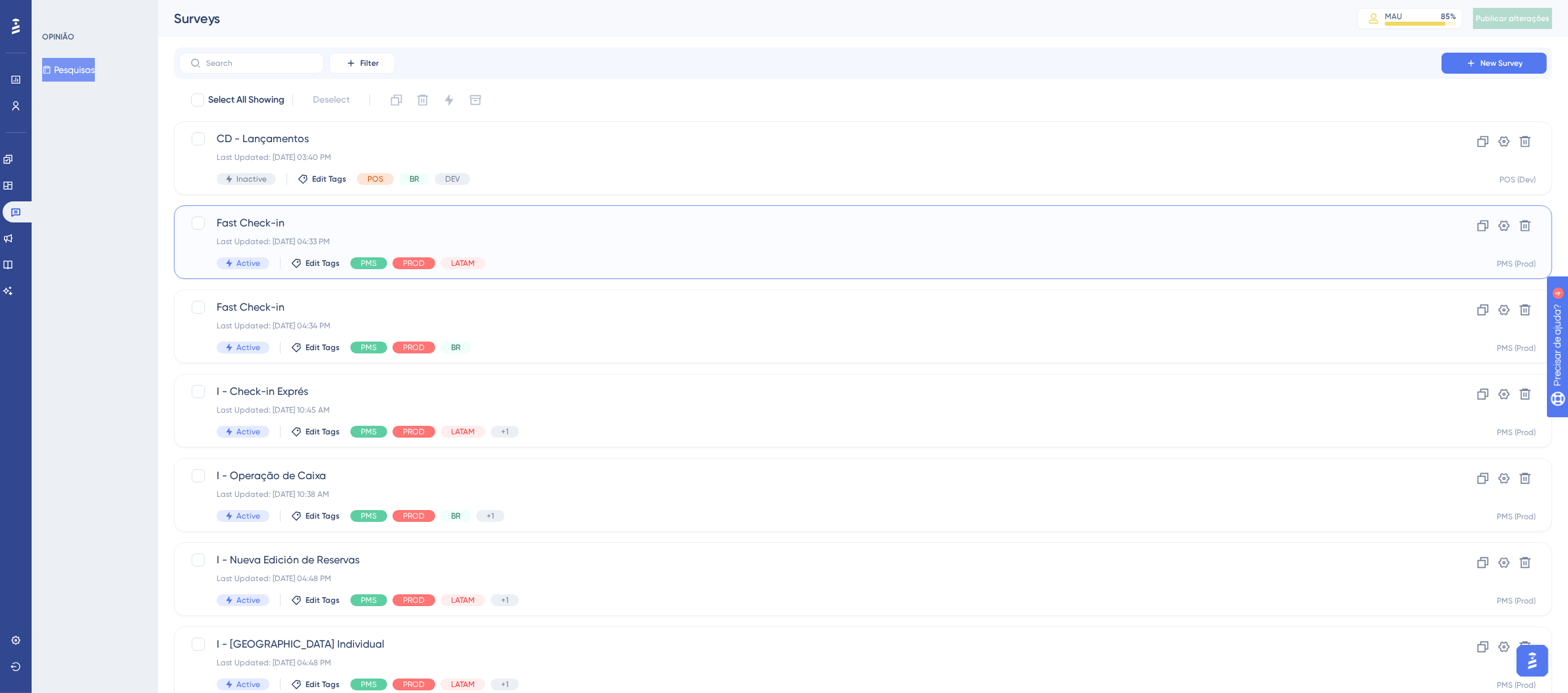
click at [785, 241] on div "Last Updated: [DATE] 04:33 PM" at bounding box center [810, 241] width 1187 height 10
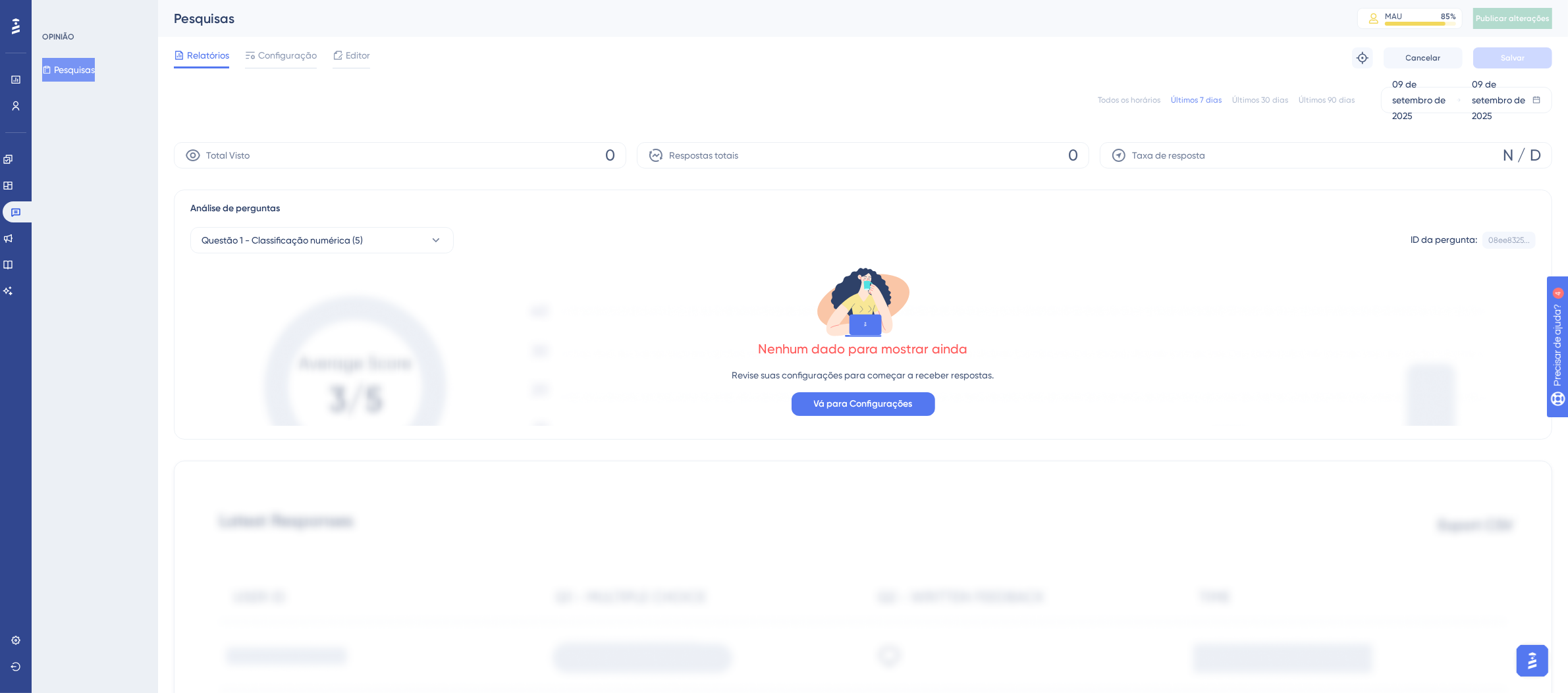
click at [1130, 93] on div "Todos os horários Últimos 7 dias Últimos 30 dias Últimos 90 dias 09 de setembro…" at bounding box center [863, 100] width 1379 height 27
click at [1133, 95] on font "Todos os horários" at bounding box center [1129, 100] width 63 height 9
click at [21, 210] on link at bounding box center [18, 212] width 31 height 21
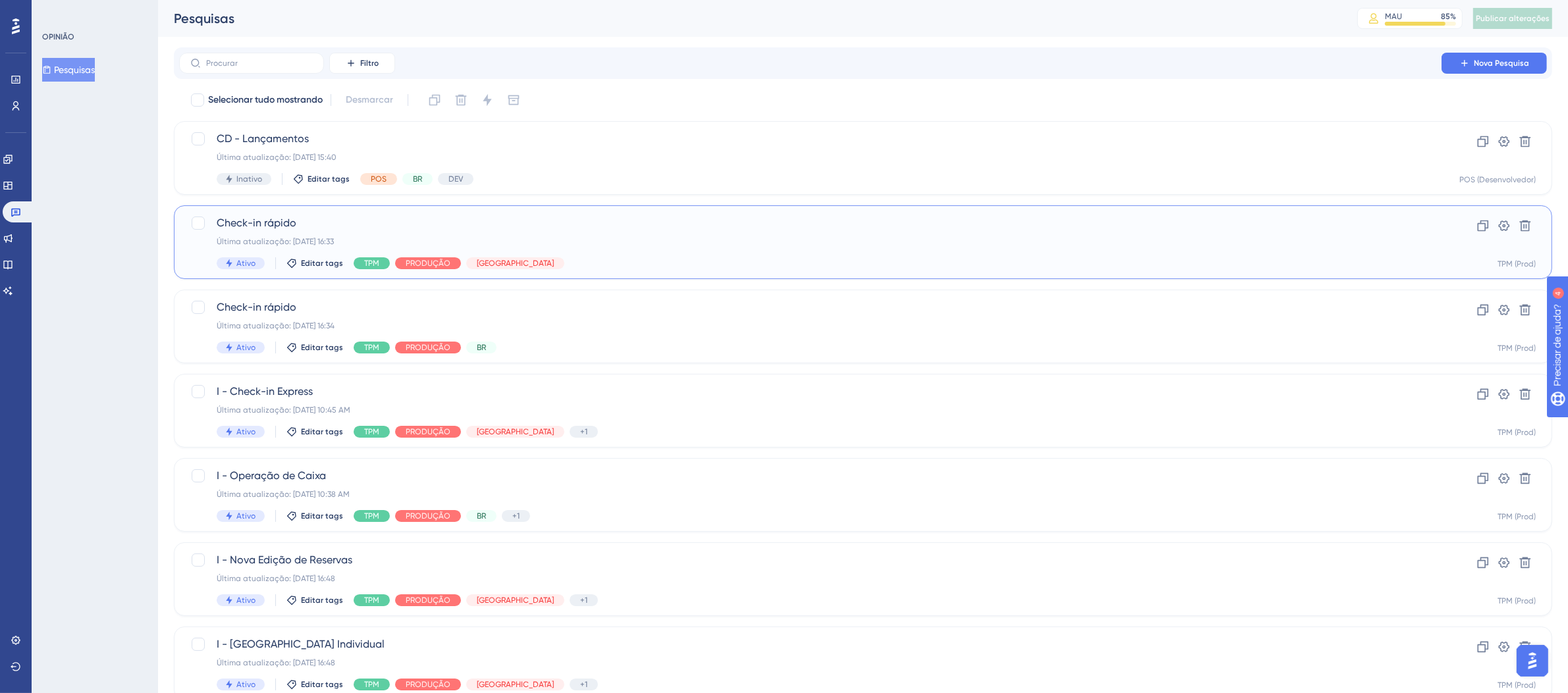
click at [604, 252] on div "Check-in rápido Última atualização: 09 de set. de 2025 16:33 Ativo Editar tags …" at bounding box center [810, 242] width 1187 height 54
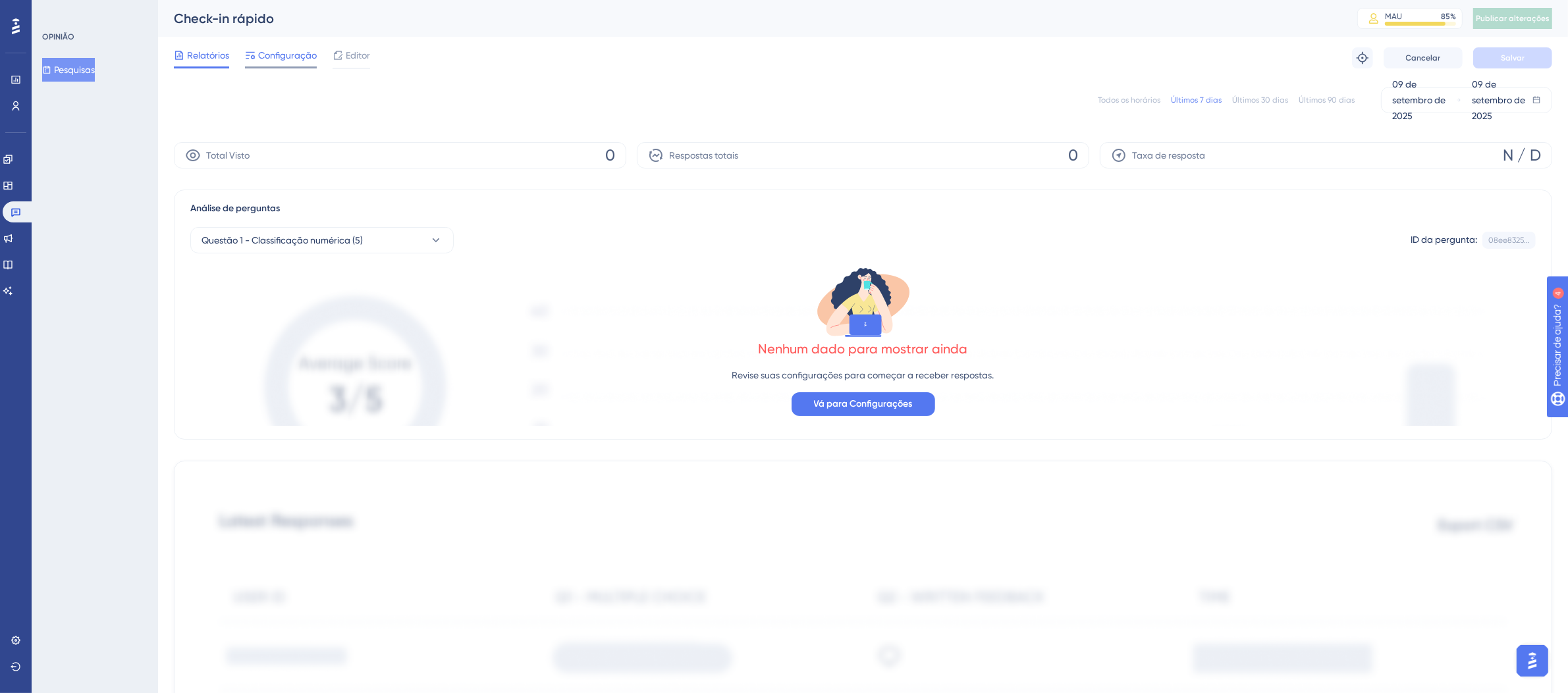
click at [306, 57] on font "Configuração" at bounding box center [287, 55] width 59 height 10
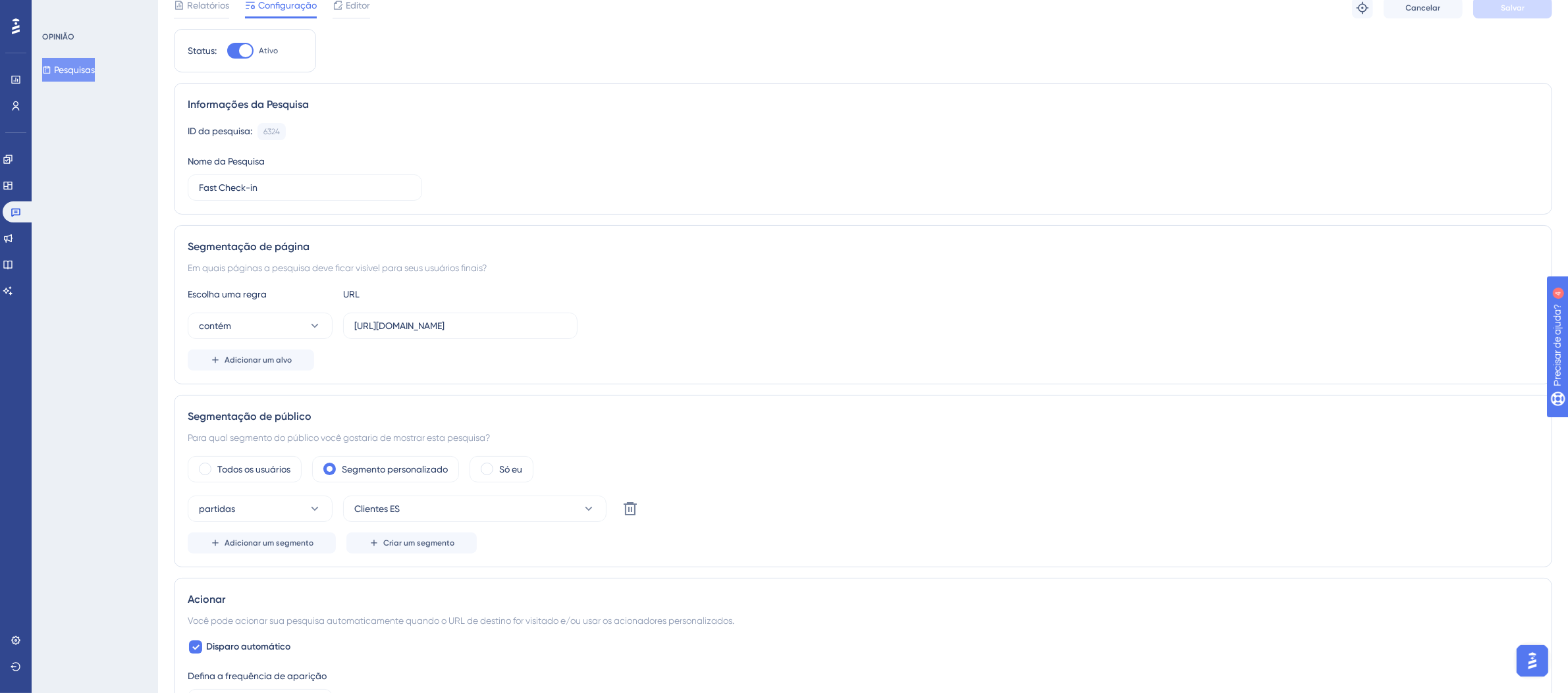
scroll to position [155, 0]
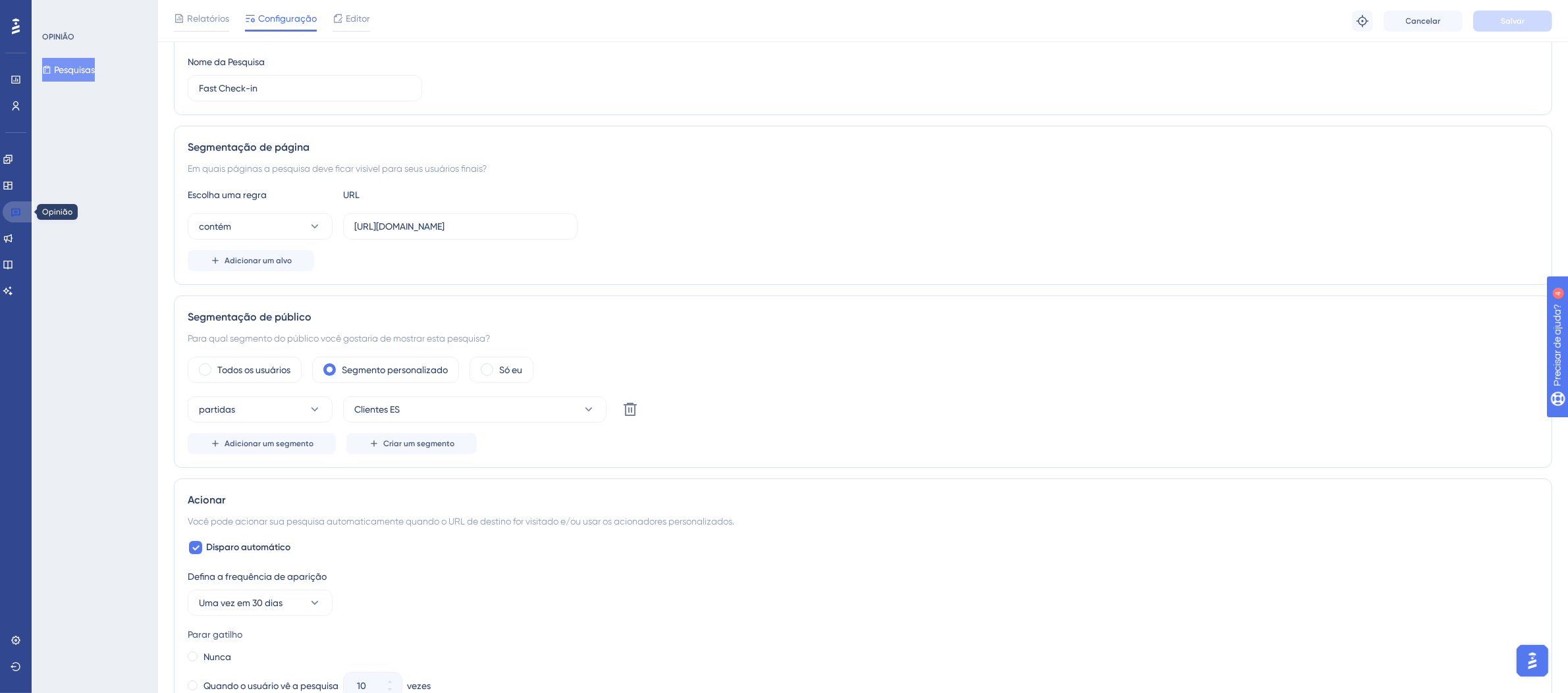
click at [17, 207] on icon at bounding box center [15, 212] width 10 height 10
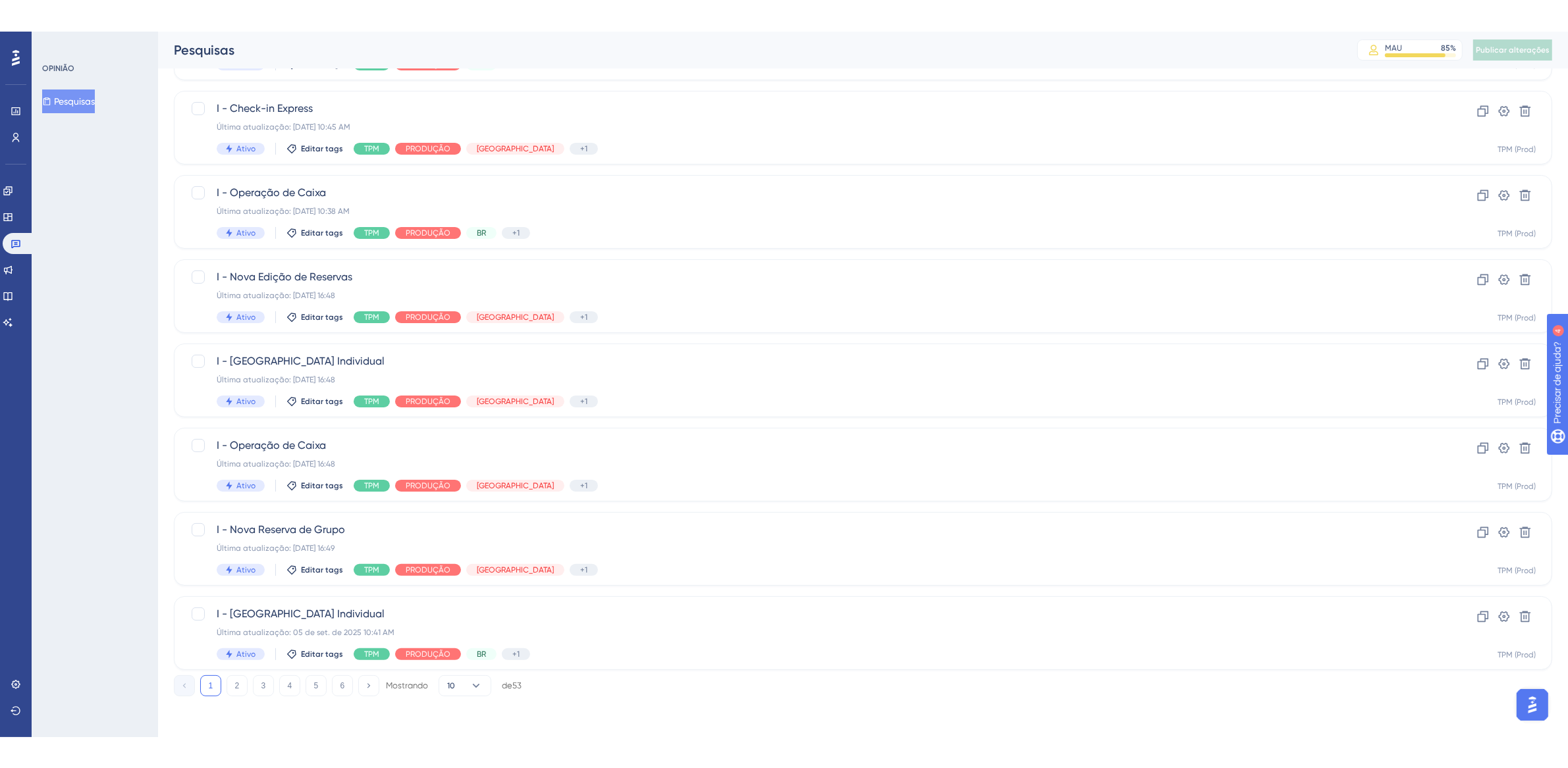
scroll to position [252, 0]
